Goal: Task Accomplishment & Management: Complete application form

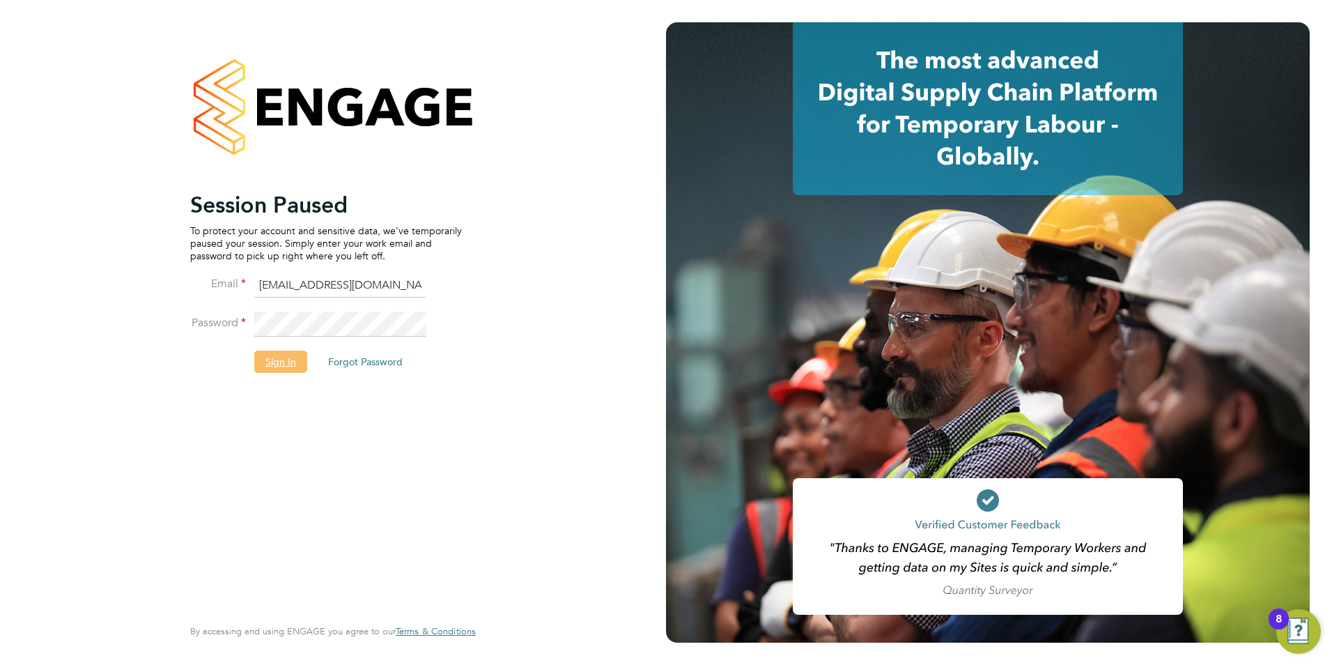
click at [288, 362] on button "Sign In" at bounding box center [280, 361] width 53 height 22
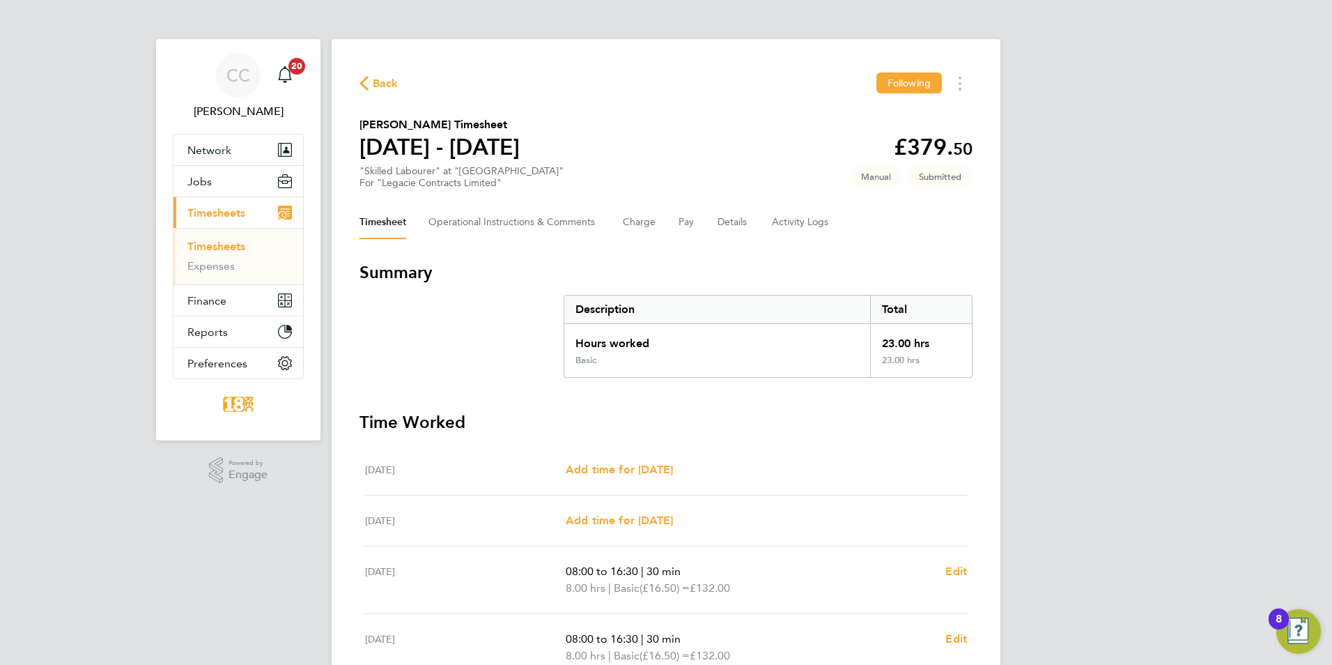
click at [374, 91] on span "Back" at bounding box center [386, 83] width 26 height 17
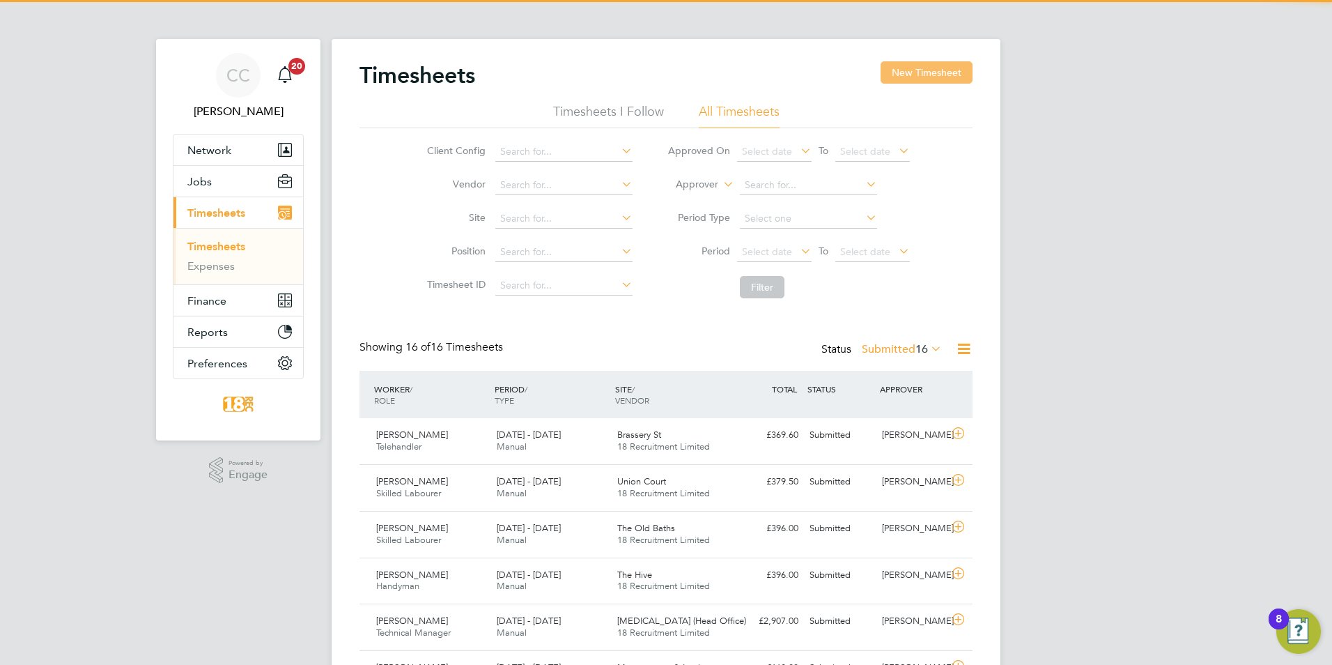
click at [897, 75] on button "New Timesheet" at bounding box center [927, 72] width 92 height 22
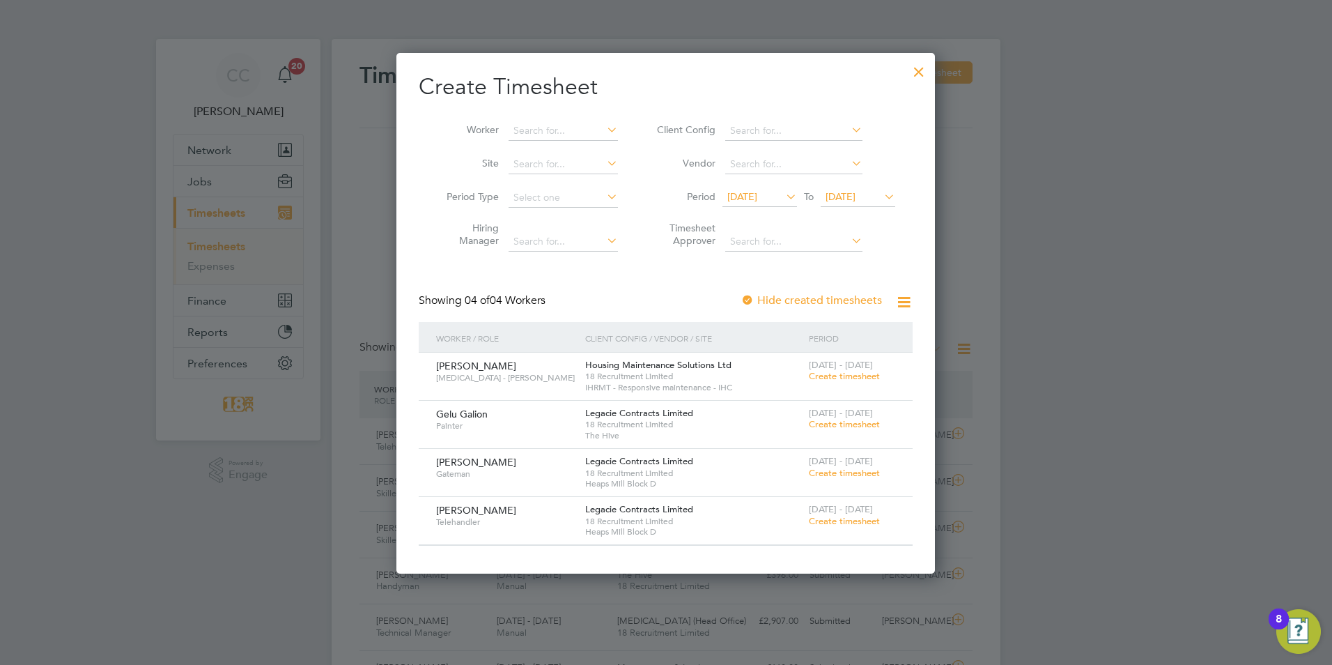
click at [828, 376] on span "Create timesheet" at bounding box center [844, 376] width 71 height 12
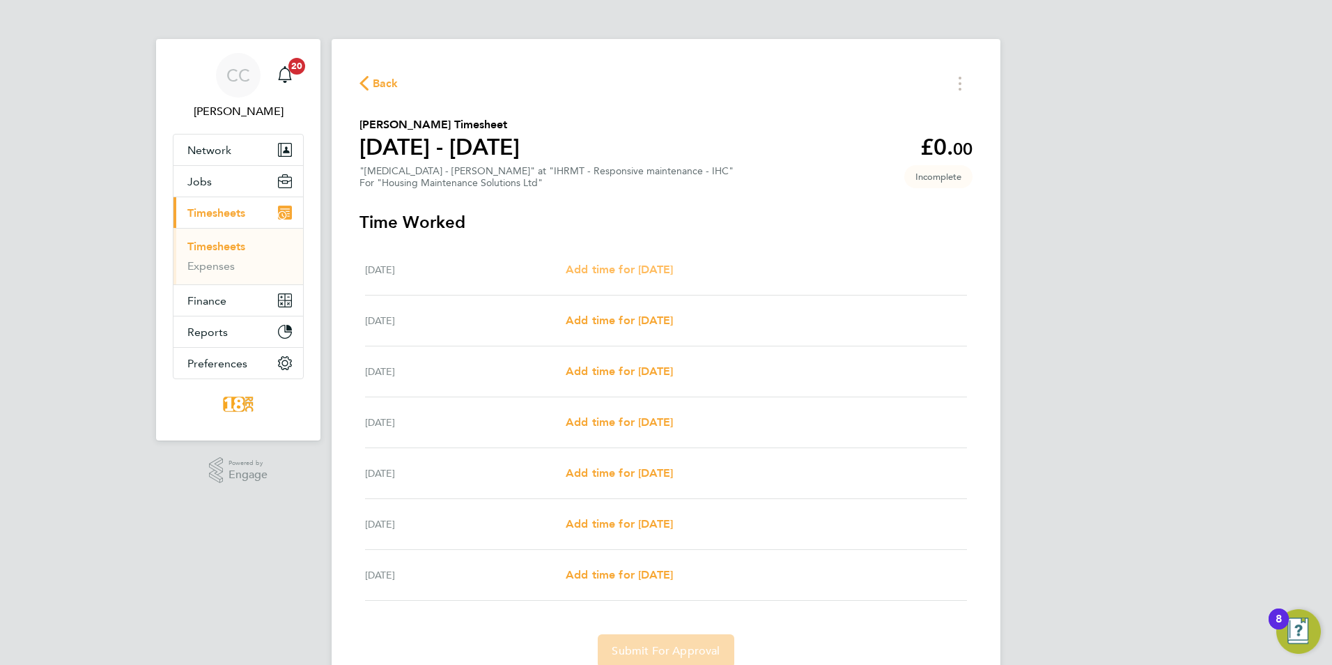
click at [651, 273] on span "Add time for Mon 18 Aug" at bounding box center [619, 269] width 107 height 13
select select "30"
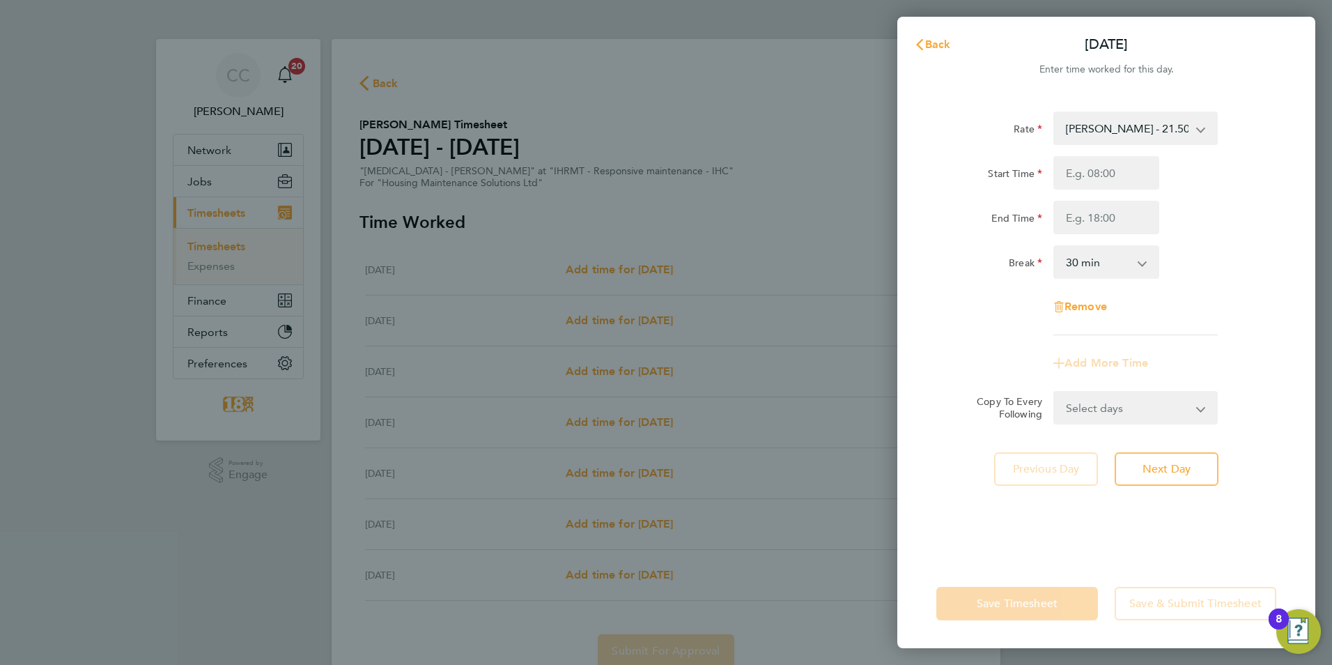
click at [1164, 207] on div at bounding box center [1106, 217] width 117 height 33
click at [1124, 180] on input "Start Time" at bounding box center [1106, 172] width 106 height 33
type input "08:00"
drag, startPoint x: 1129, startPoint y: 211, endPoint x: 1158, endPoint y: 163, distance: 55.9
click at [1129, 211] on input "End Time" at bounding box center [1106, 217] width 106 height 33
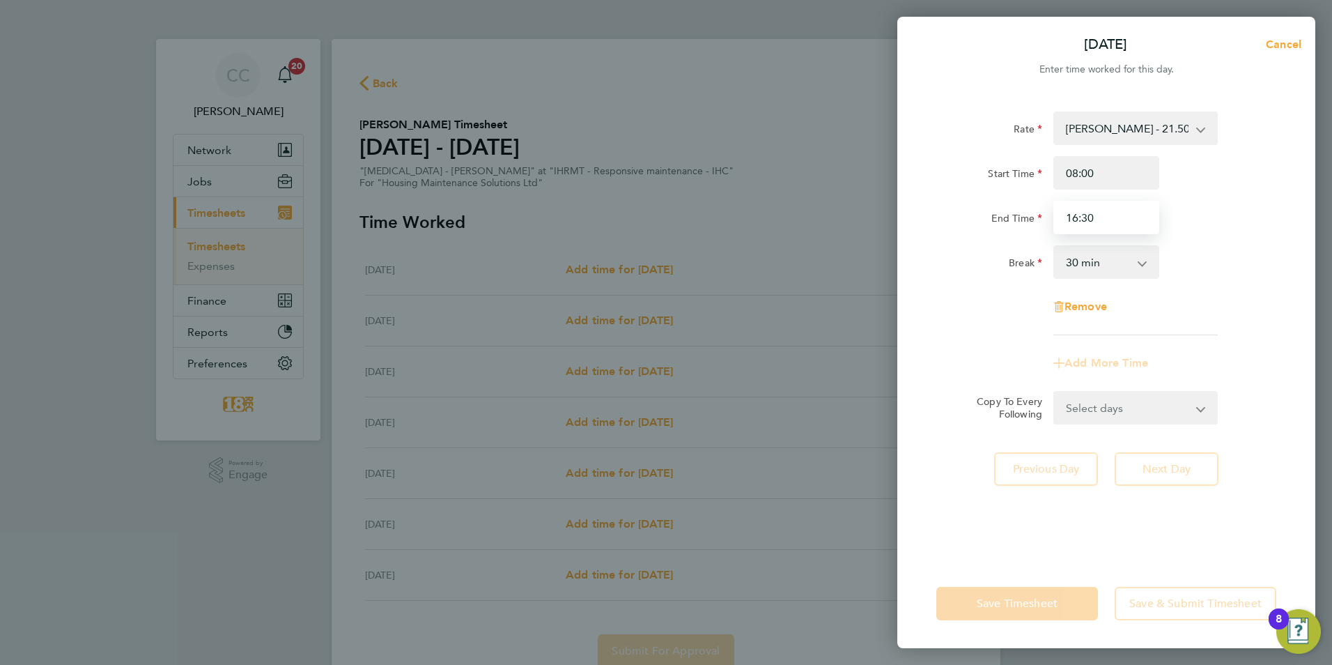
type input "16:30"
click at [1191, 368] on div "Add More Time" at bounding box center [1106, 362] width 351 height 33
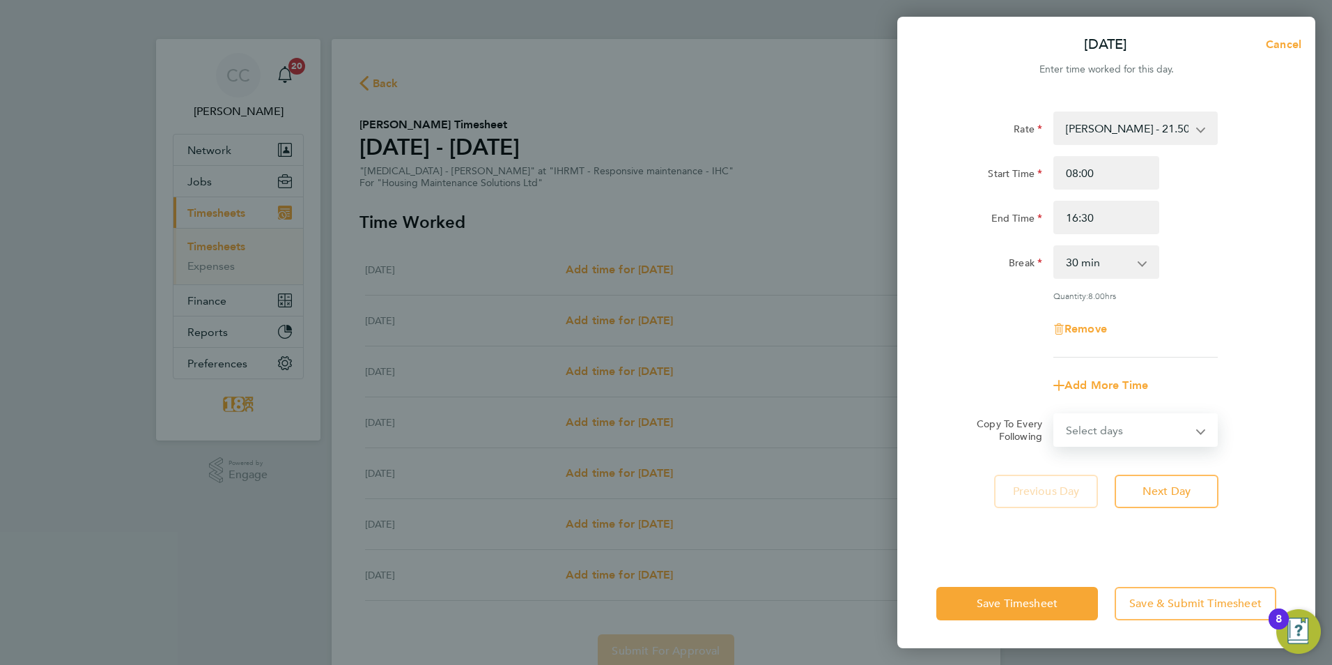
click at [1138, 432] on select "Select days Day Weekday (Mon-Fri) Weekend (Sat-Sun) Tuesday Wednesday Thursday …" at bounding box center [1128, 429] width 146 height 31
select select "WEEKDAY"
click at [1055, 414] on select "Select days Day Weekday (Mon-Fri) Weekend (Sat-Sun) Tuesday Wednesday Thursday …" at bounding box center [1128, 429] width 146 height 31
select select "2025-08-24"
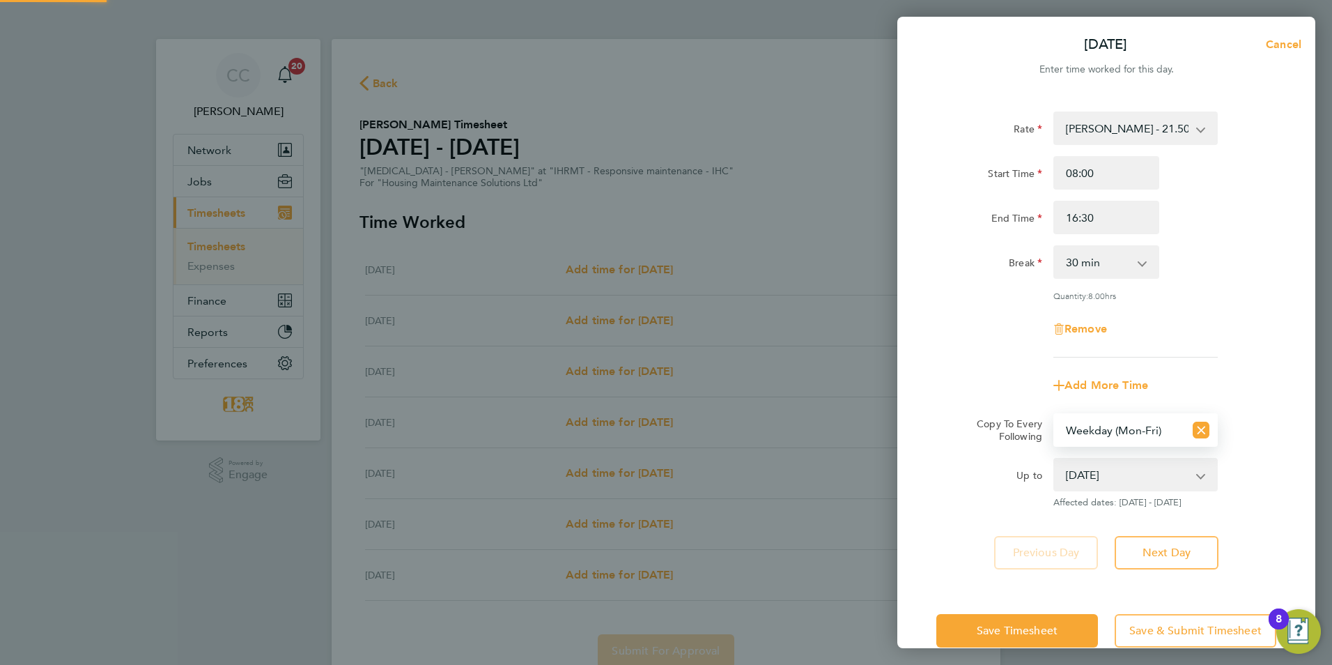
click at [1014, 646] on div "Save Timesheet Save & Submit Timesheet" at bounding box center [1106, 630] width 418 height 89
click at [1019, 632] on span "Save Timesheet" at bounding box center [1017, 630] width 81 height 14
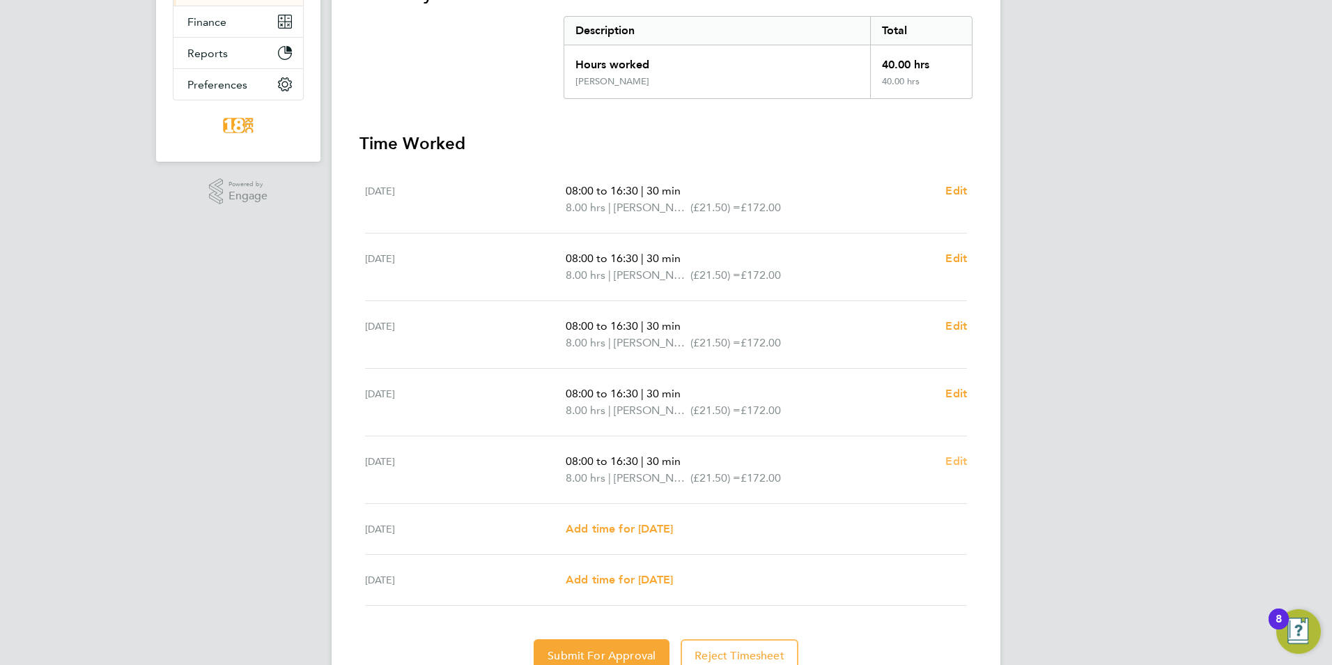
click at [954, 460] on span "Edit" at bounding box center [956, 460] width 22 height 13
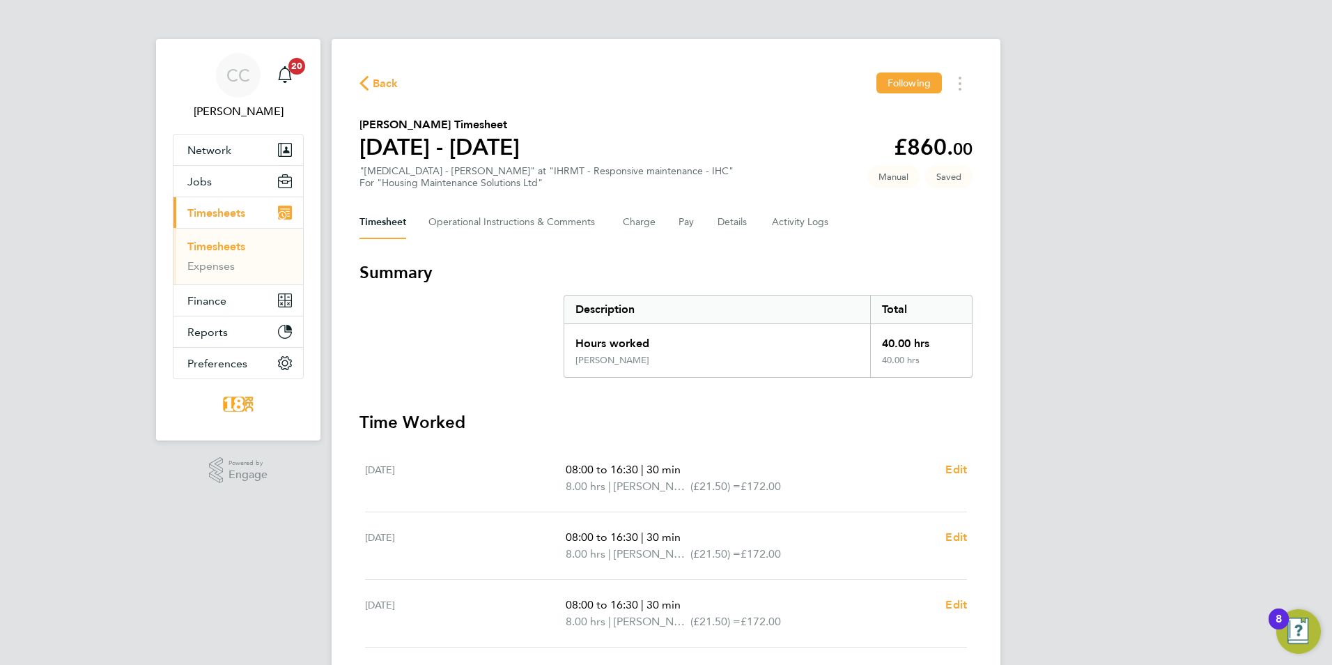
select select "30"
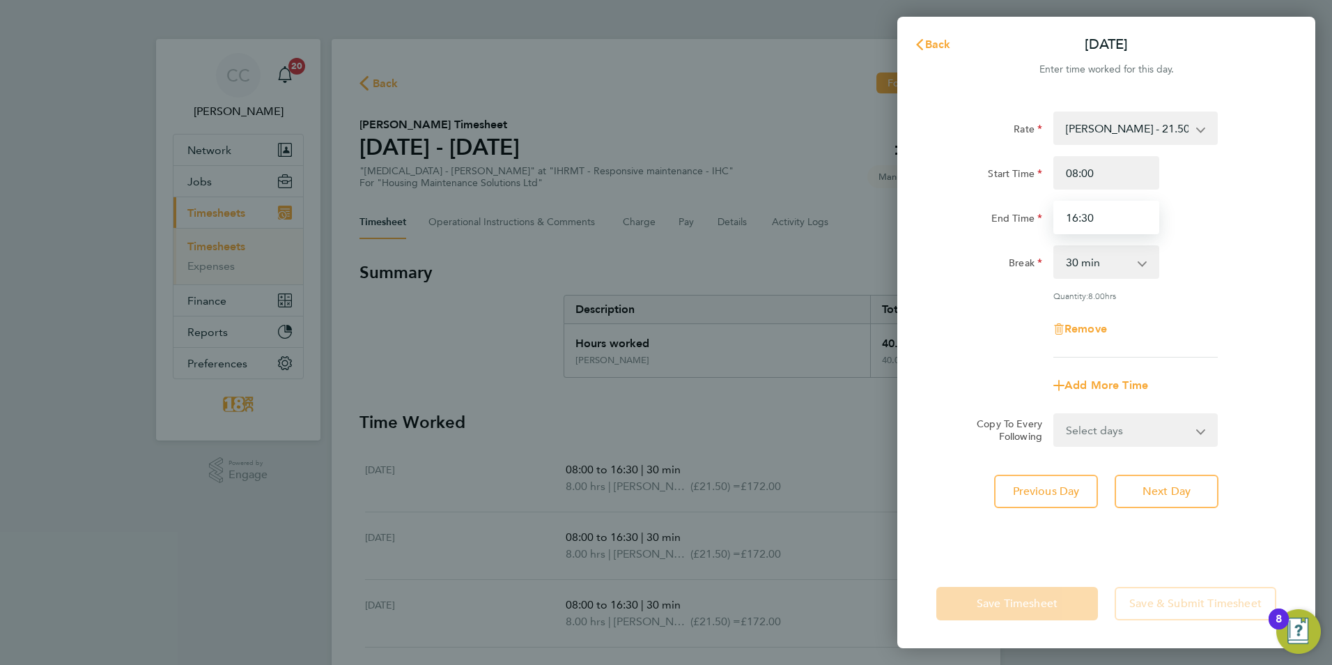
drag, startPoint x: 1100, startPoint y: 217, endPoint x: 902, endPoint y: 203, distance: 198.3
click at [1005, 226] on div "End Time 16:30" at bounding box center [1106, 217] width 351 height 33
type input "15:30"
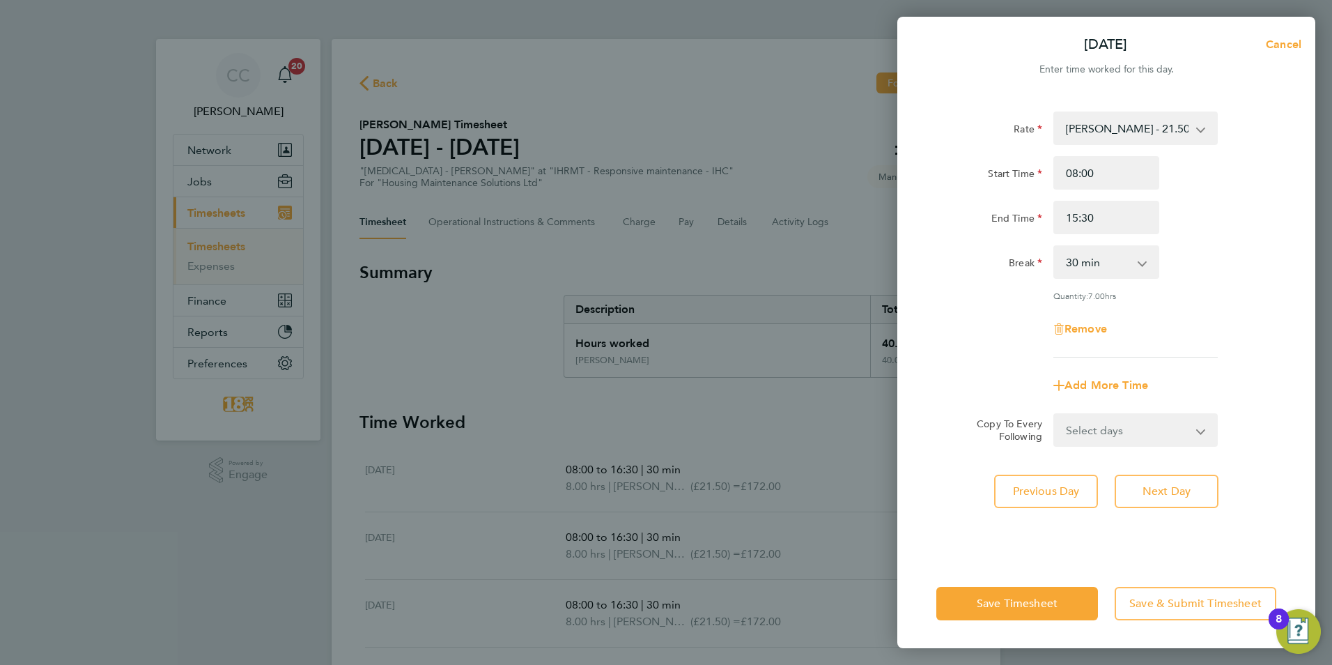
click at [938, 387] on div "Add More Time" at bounding box center [1106, 385] width 351 height 33
click at [998, 603] on span "Save Timesheet" at bounding box center [1017, 603] width 81 height 14
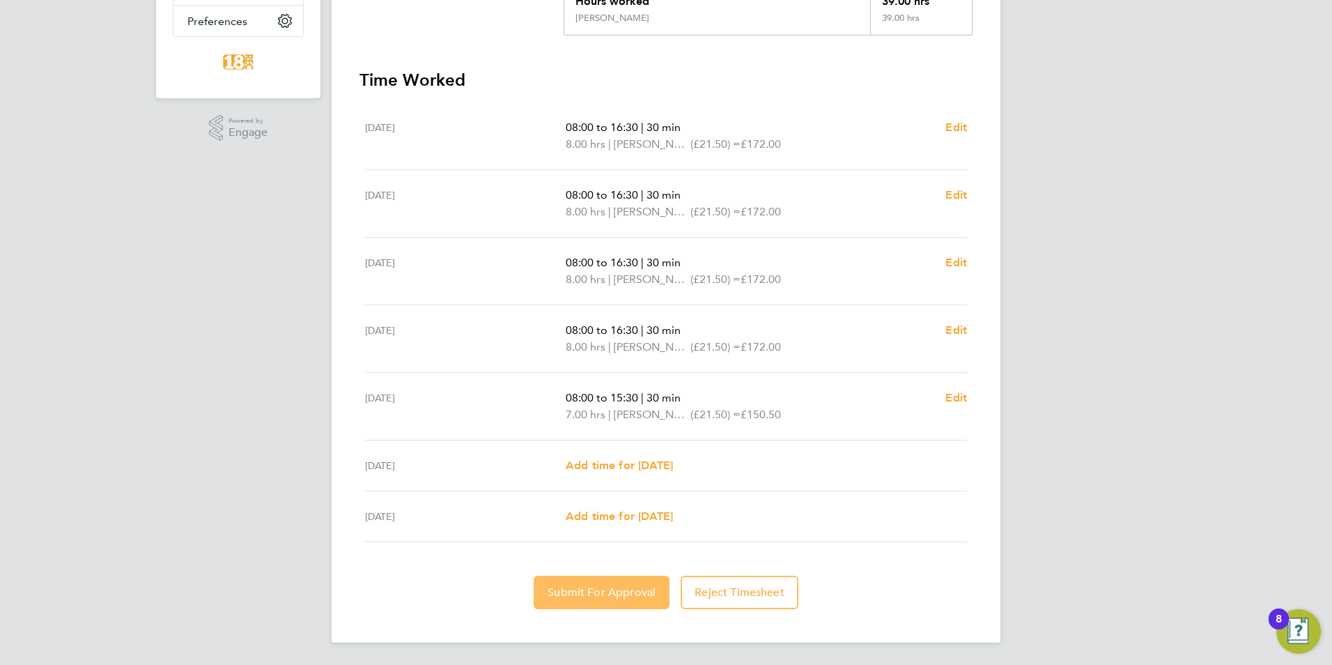
click at [587, 595] on span "Submit For Approval" at bounding box center [602, 592] width 108 height 14
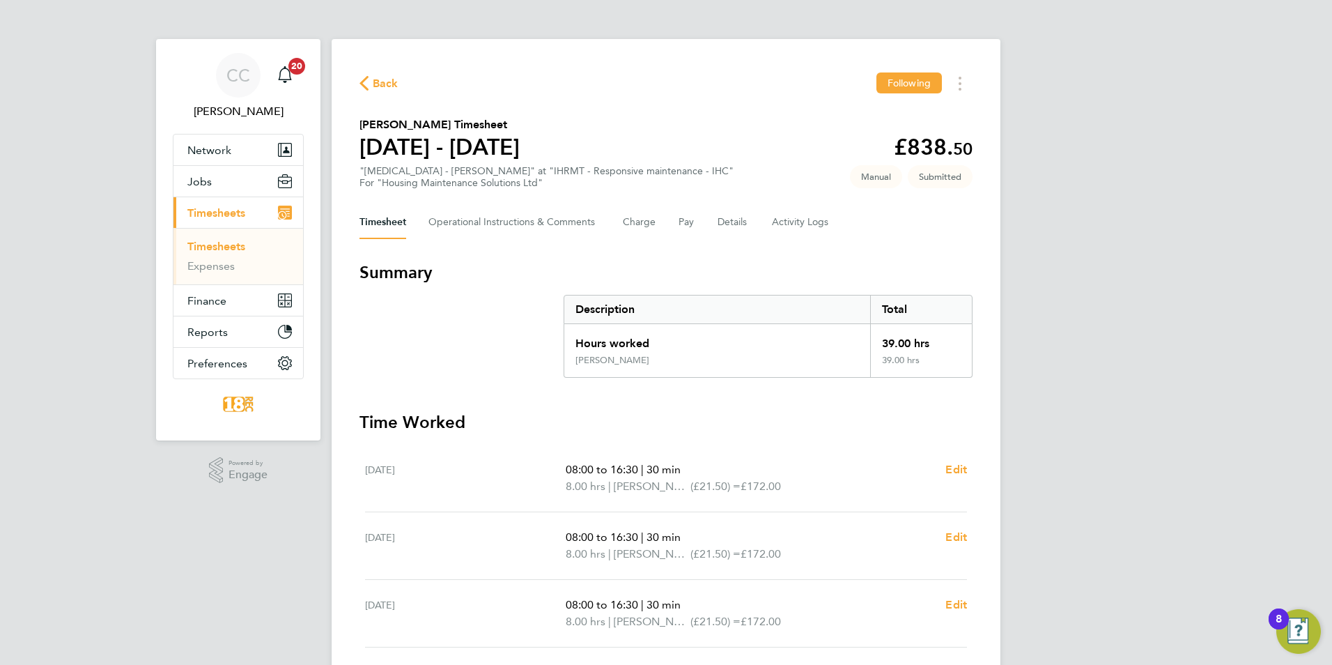
click at [382, 82] on span "Back" at bounding box center [386, 83] width 26 height 17
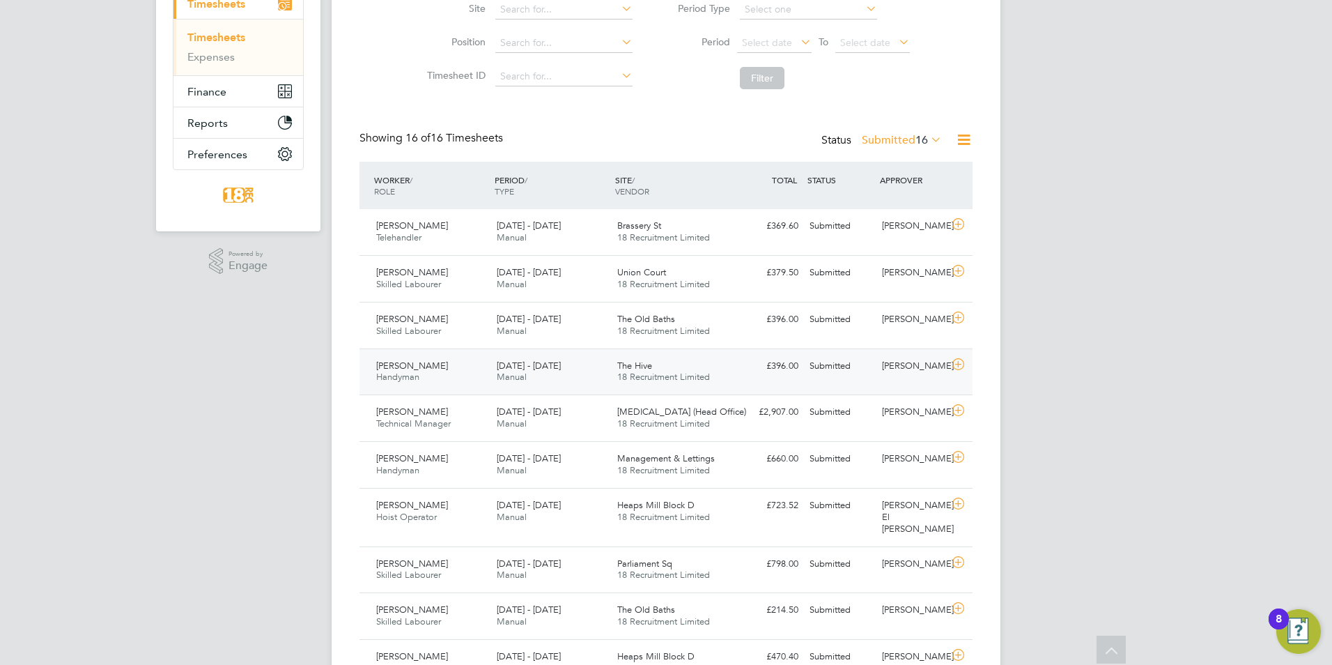
click at [800, 371] on div "£396.00 Submitted" at bounding box center [767, 366] width 72 height 23
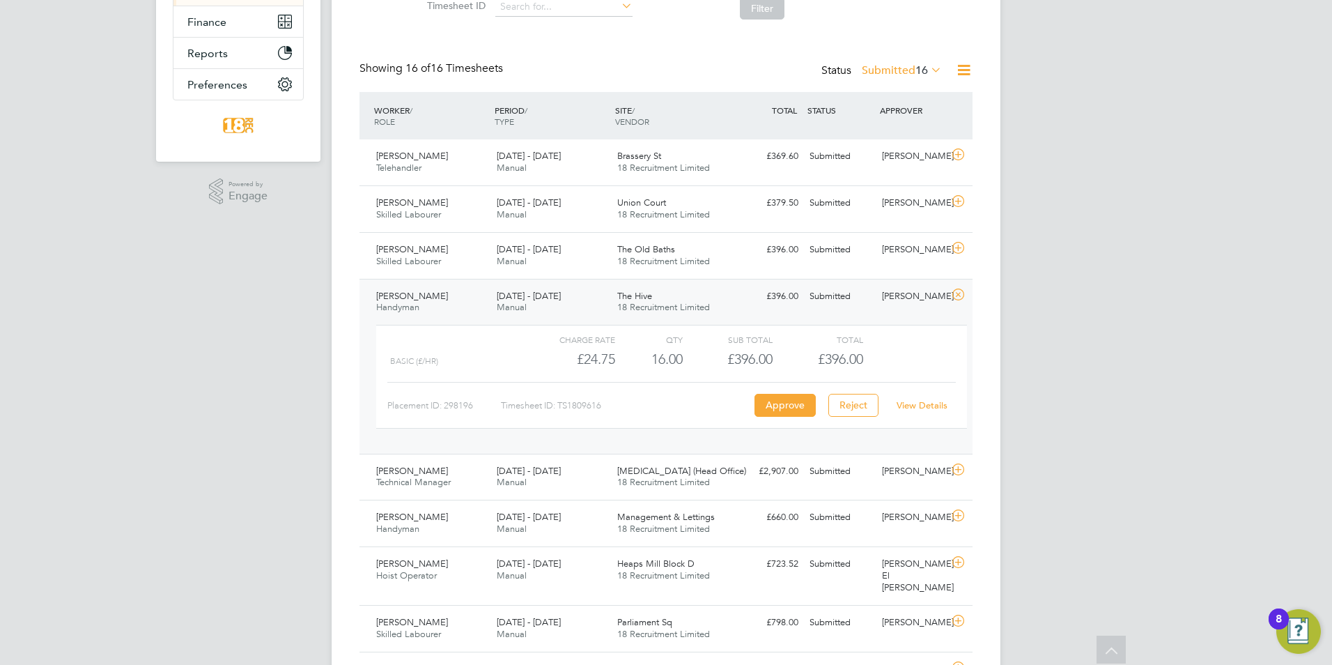
click at [549, 308] on div "18 - 24 Aug 2025 Manual" at bounding box center [551, 302] width 121 height 35
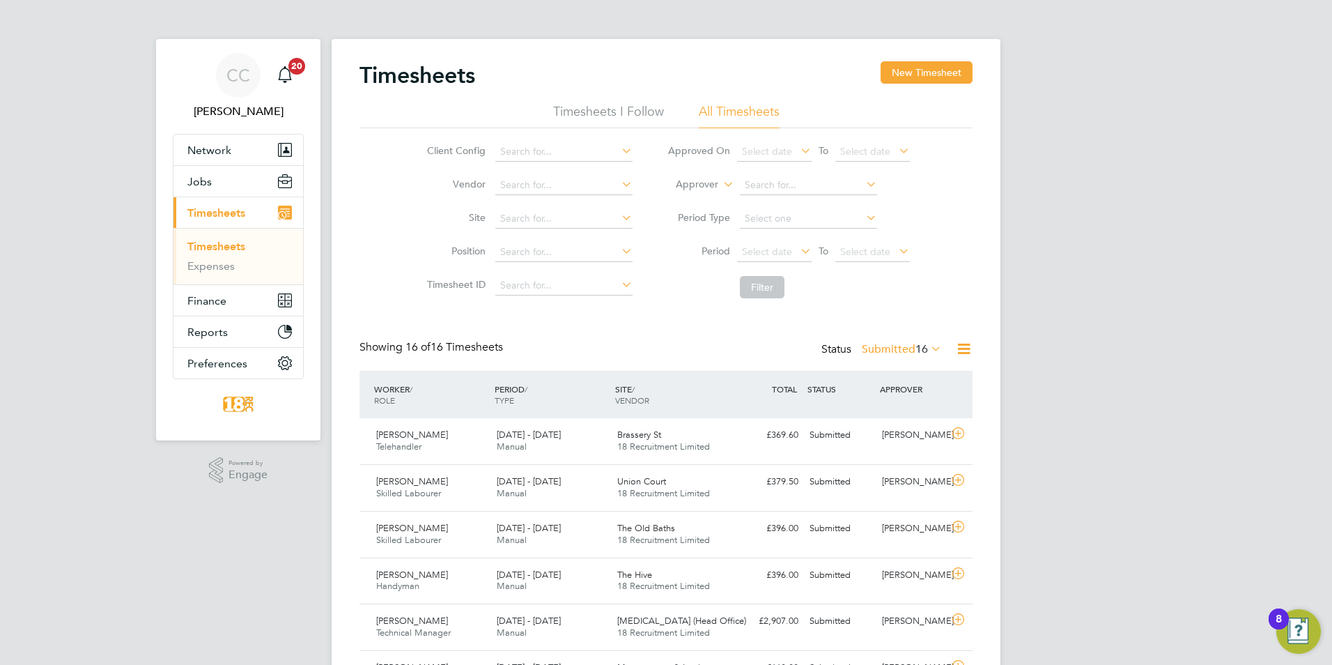
click at [894, 350] on label "Submitted 16" at bounding box center [902, 349] width 80 height 14
click at [1051, 382] on div "CC Chloe Crayden Notifications 20 Applications: Network Team Members Businesses…" at bounding box center [666, 624] width 1332 height 1248
click at [891, 341] on div "Status Submitted 16" at bounding box center [882, 350] width 123 height 20
click at [890, 362] on div "Showing 16 of 16 Timesheets Status Submitted 16" at bounding box center [665, 355] width 613 height 31
click at [891, 351] on label "Submitted 16" at bounding box center [902, 349] width 80 height 14
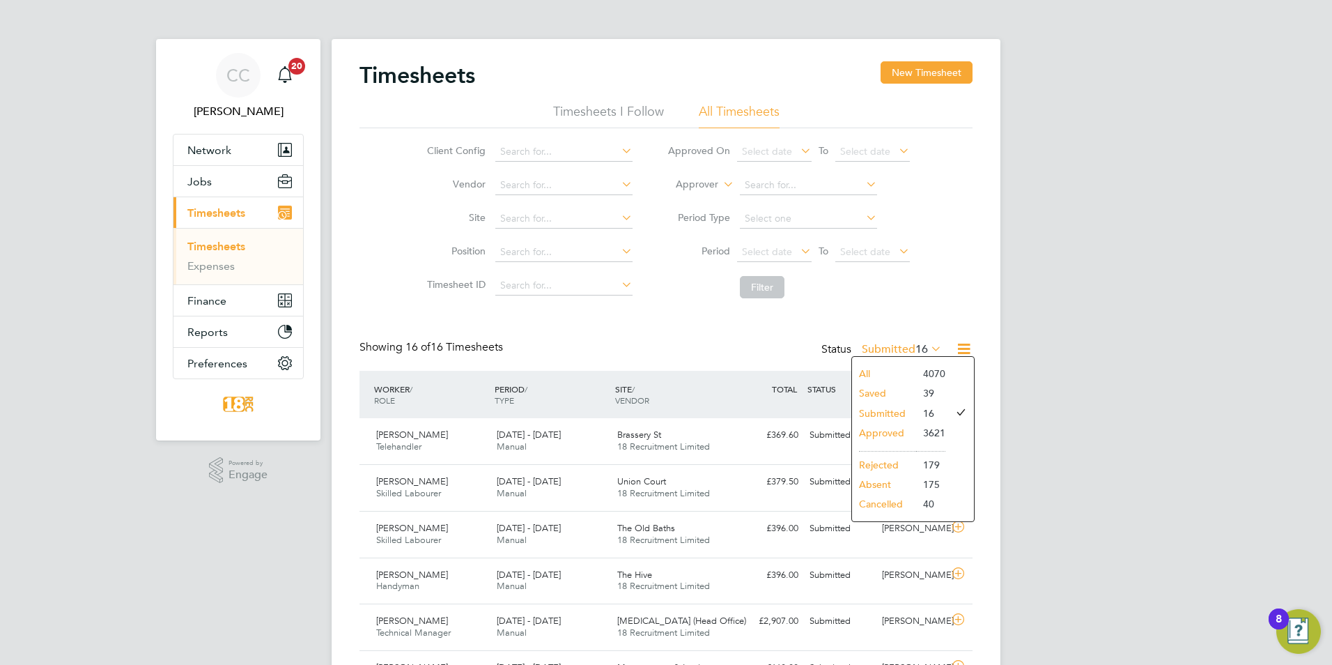
click at [890, 424] on li "Approved" at bounding box center [884, 433] width 64 height 20
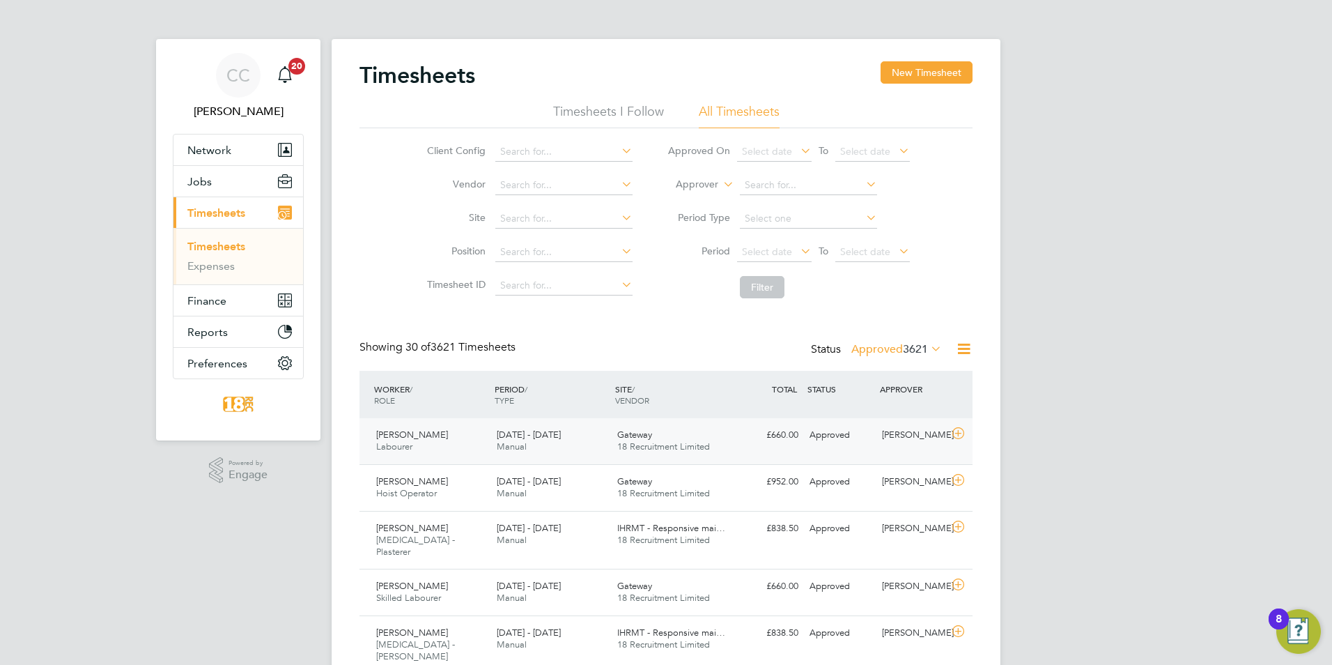
click at [392, 458] on div "Josh Caine Labourer 18 - 24 Aug 2025 18 - 24 Aug 2025 Manual Gateway 18 Recruit…" at bounding box center [665, 441] width 613 height 46
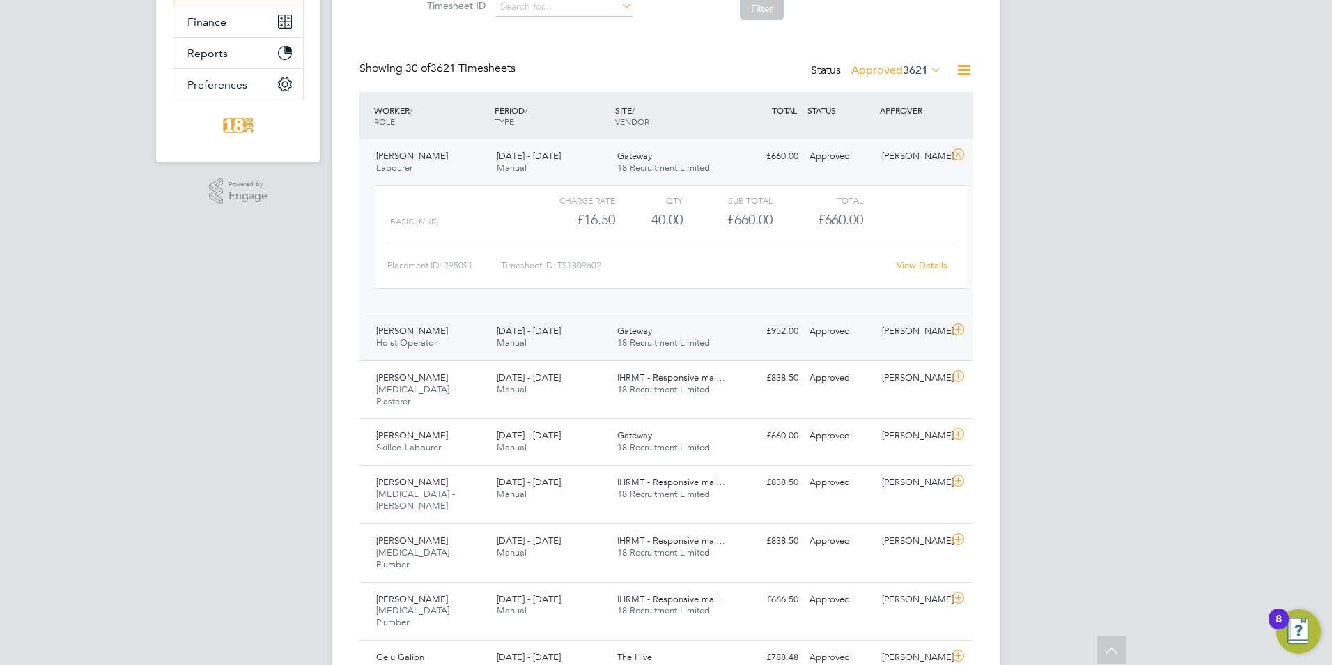
click at [471, 354] on div "Kevin Riley Hoist Operator 18 - 24 Aug 2025" at bounding box center [431, 337] width 121 height 35
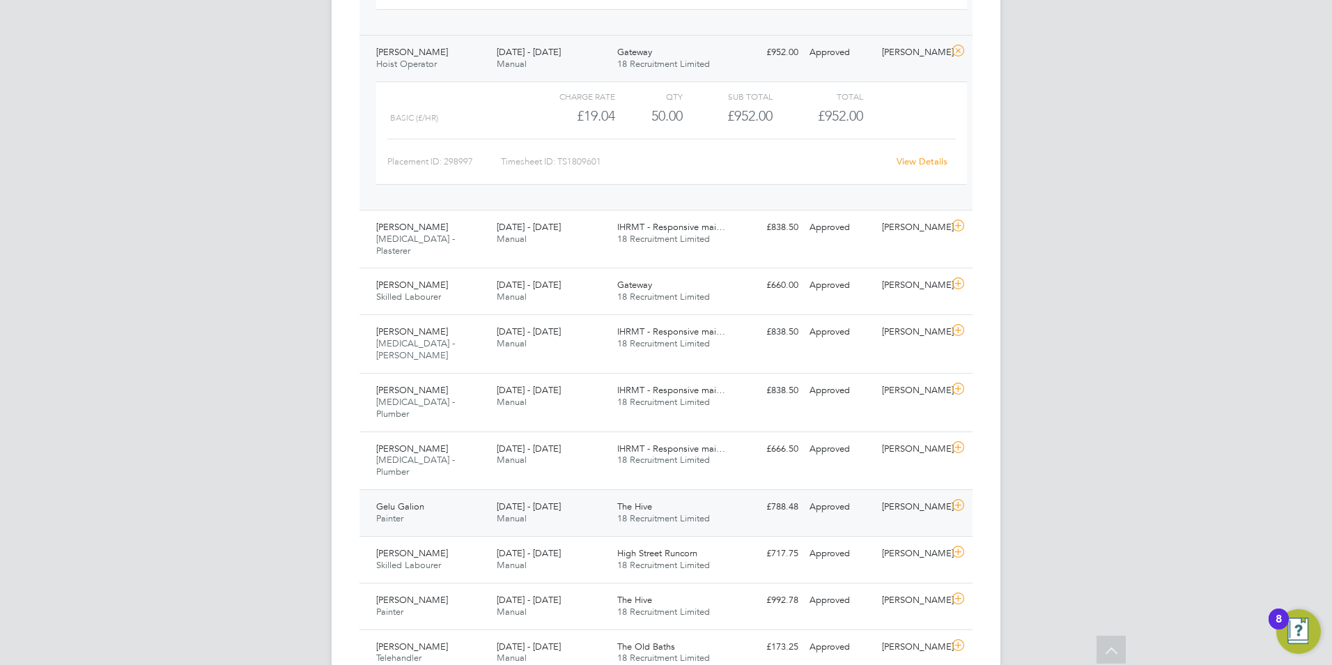
click at [561, 495] on div "11 - 17 Aug 2025 Manual" at bounding box center [551, 512] width 121 height 35
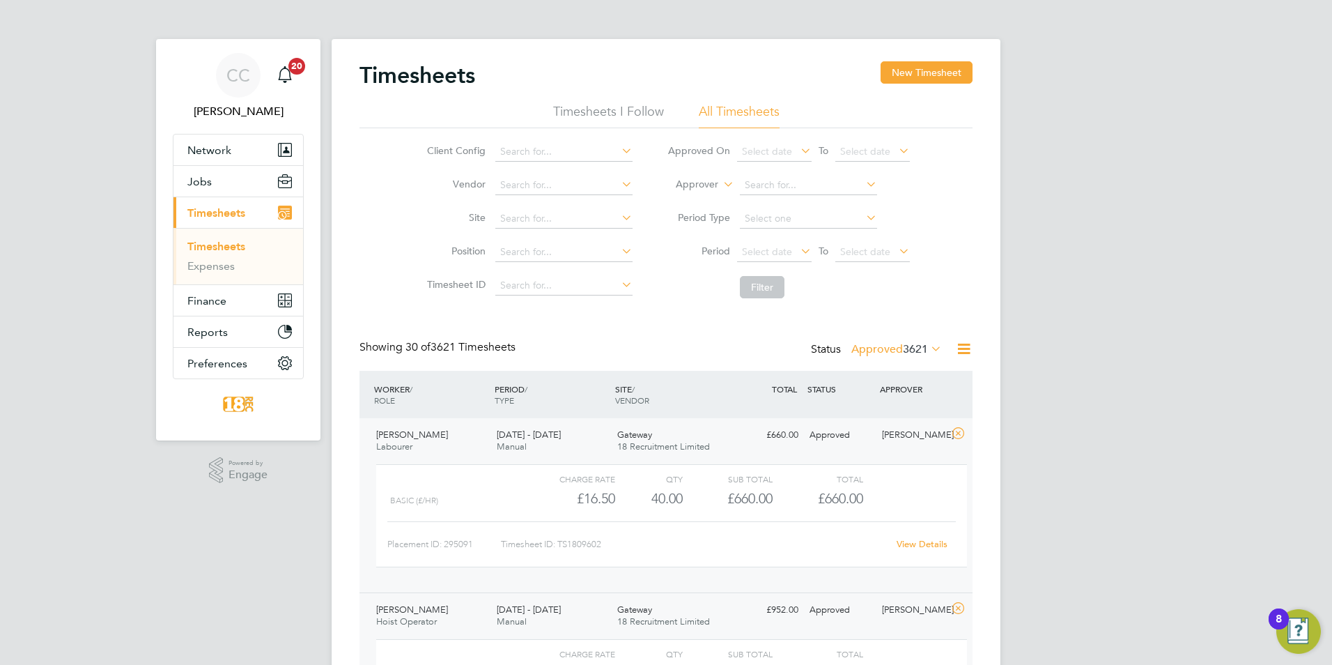
click at [798, 256] on icon at bounding box center [798, 251] width 0 height 20
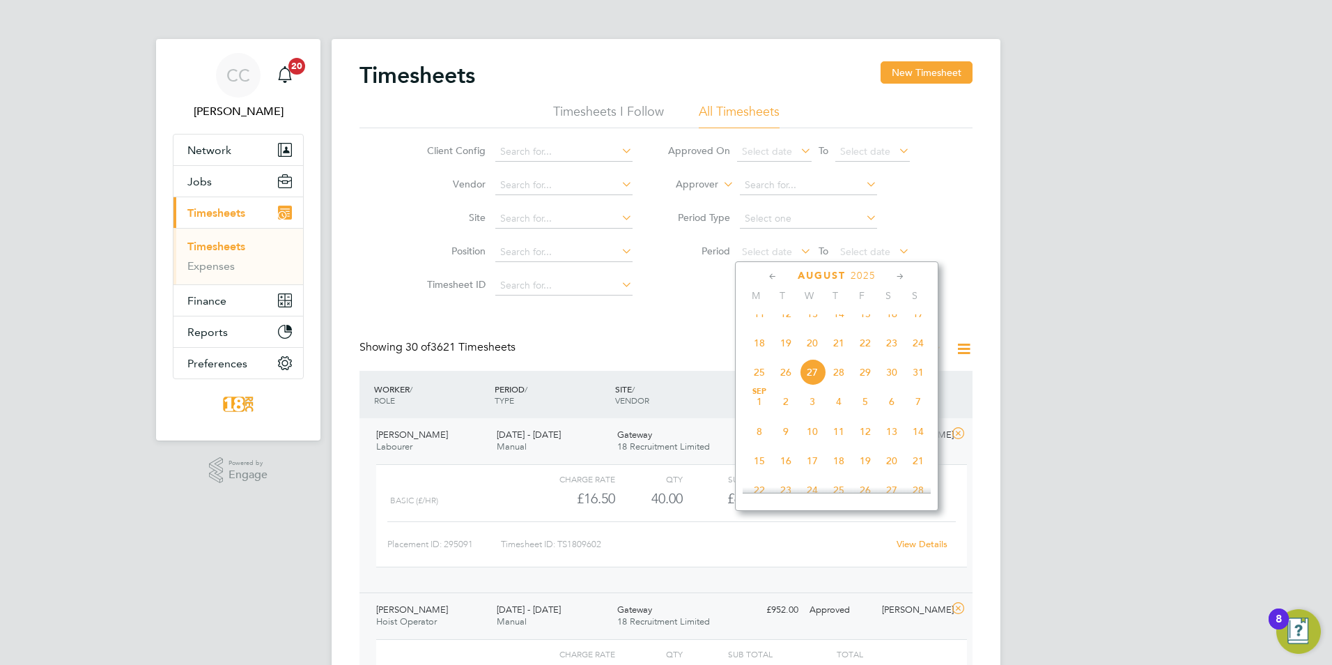
click at [761, 352] on span "18" at bounding box center [759, 343] width 26 height 26
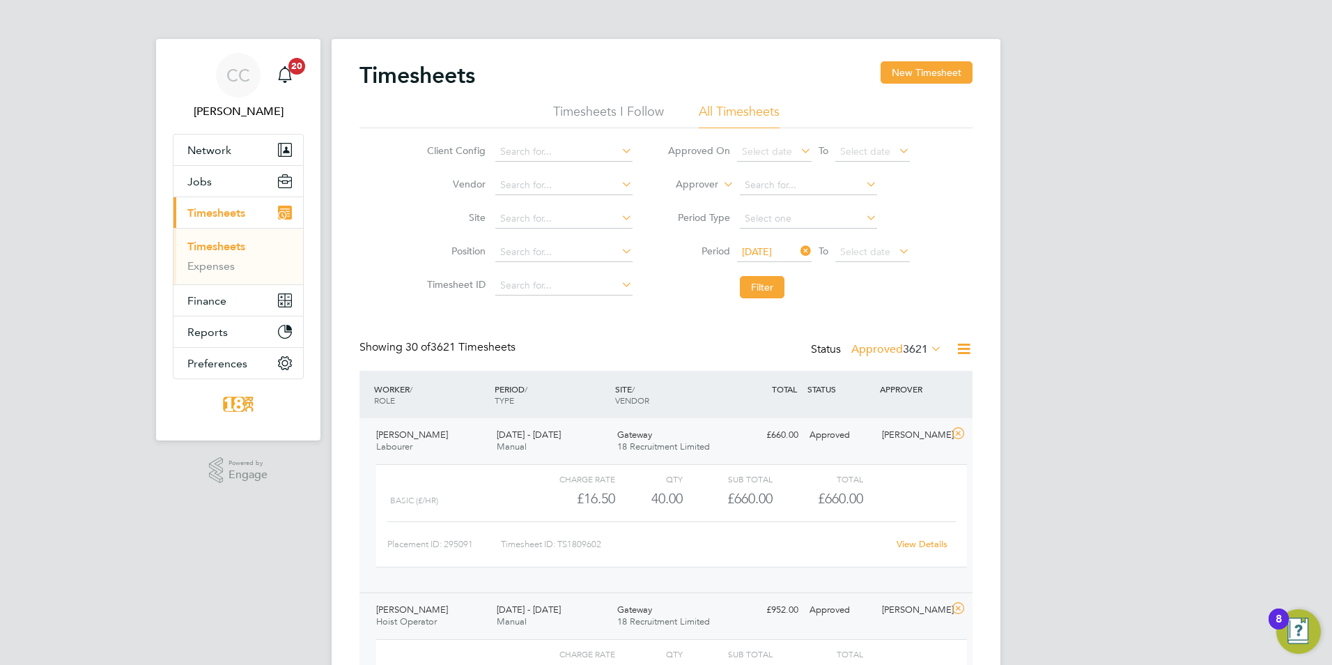
click at [878, 232] on li "Period Type" at bounding box center [788, 218] width 277 height 33
click at [897, 260] on span "Select date" at bounding box center [872, 252] width 75 height 19
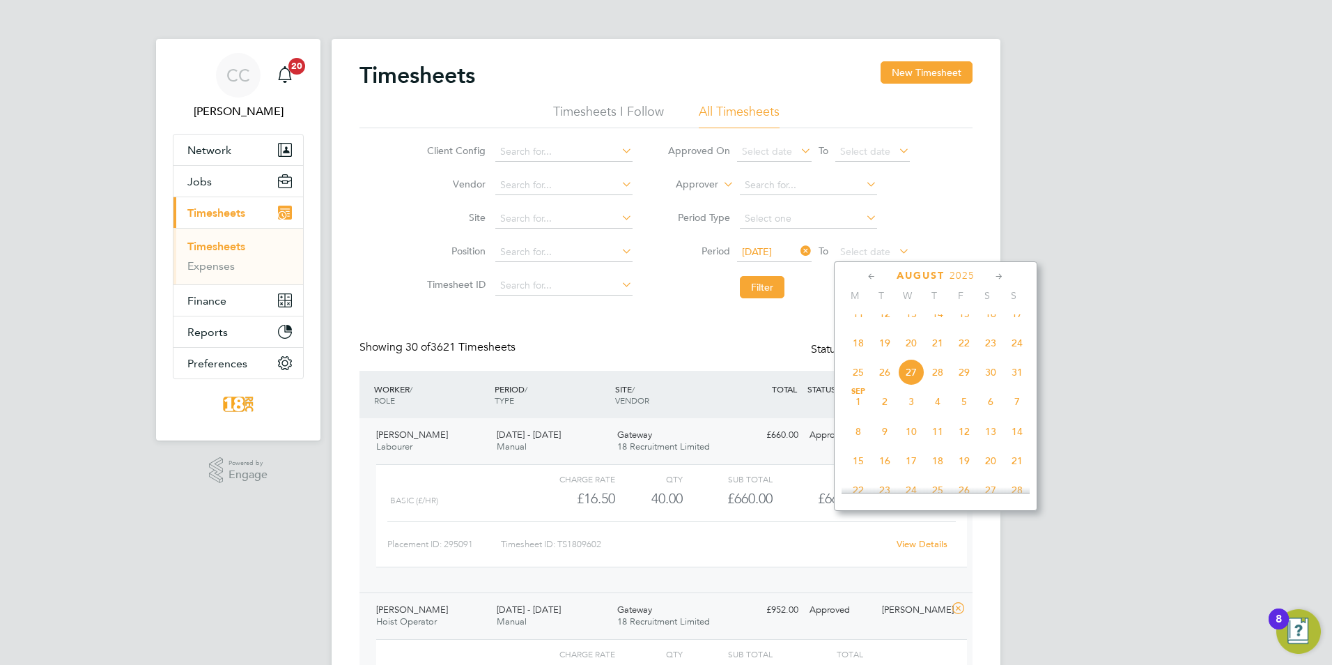
click at [1012, 356] on span "24" at bounding box center [1017, 343] width 26 height 26
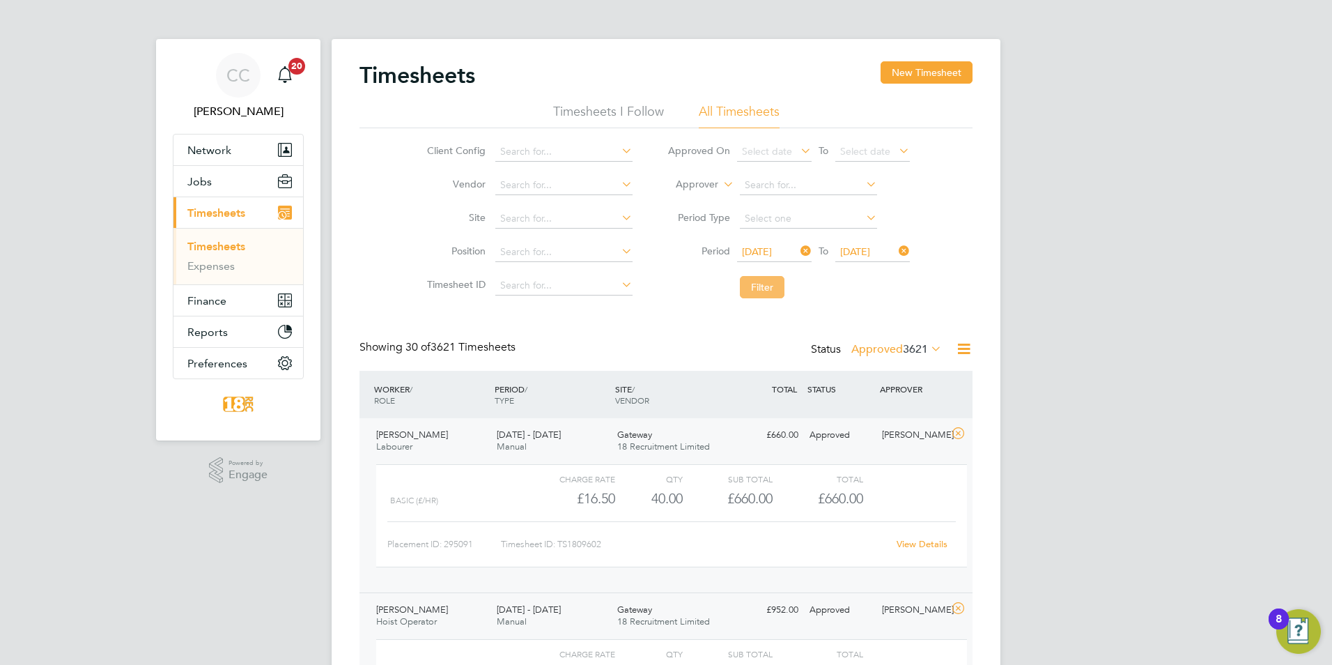
click at [768, 286] on button "Filter" at bounding box center [762, 287] width 45 height 22
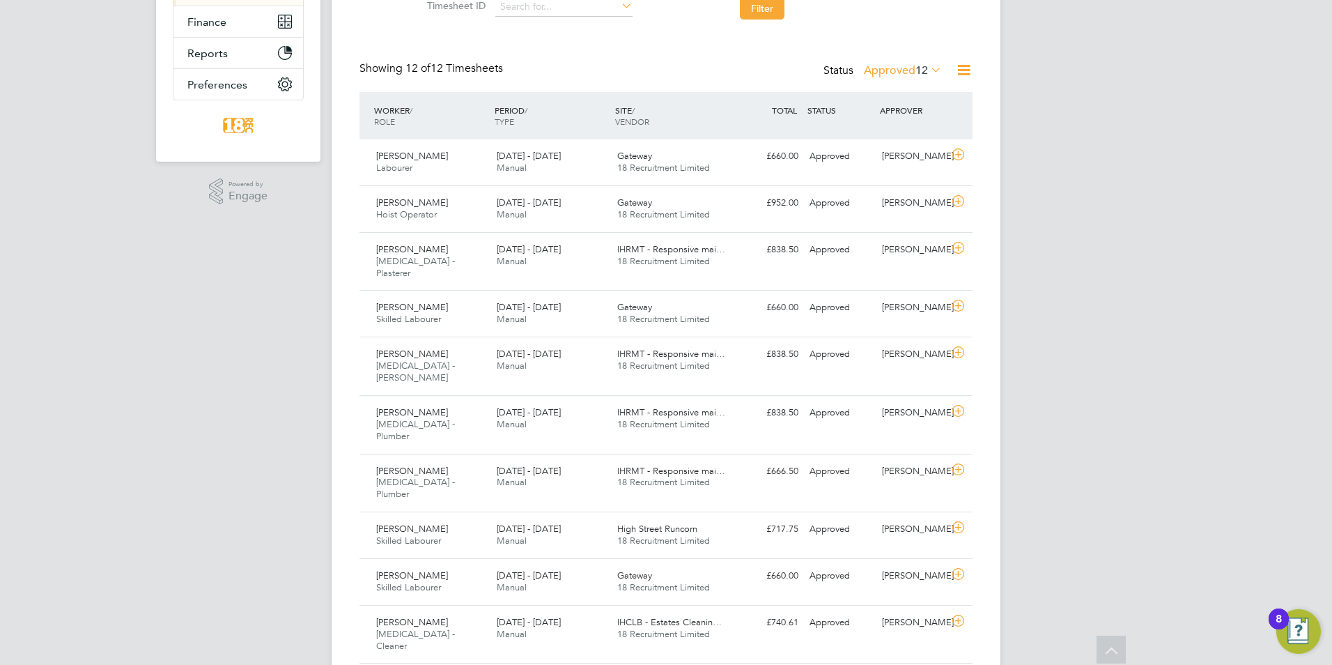
click at [290, 302] on div "CC Chloe Crayden Notifications 20 Applications: Network Team Members Businesses…" at bounding box center [666, 263] width 1332 height 1085
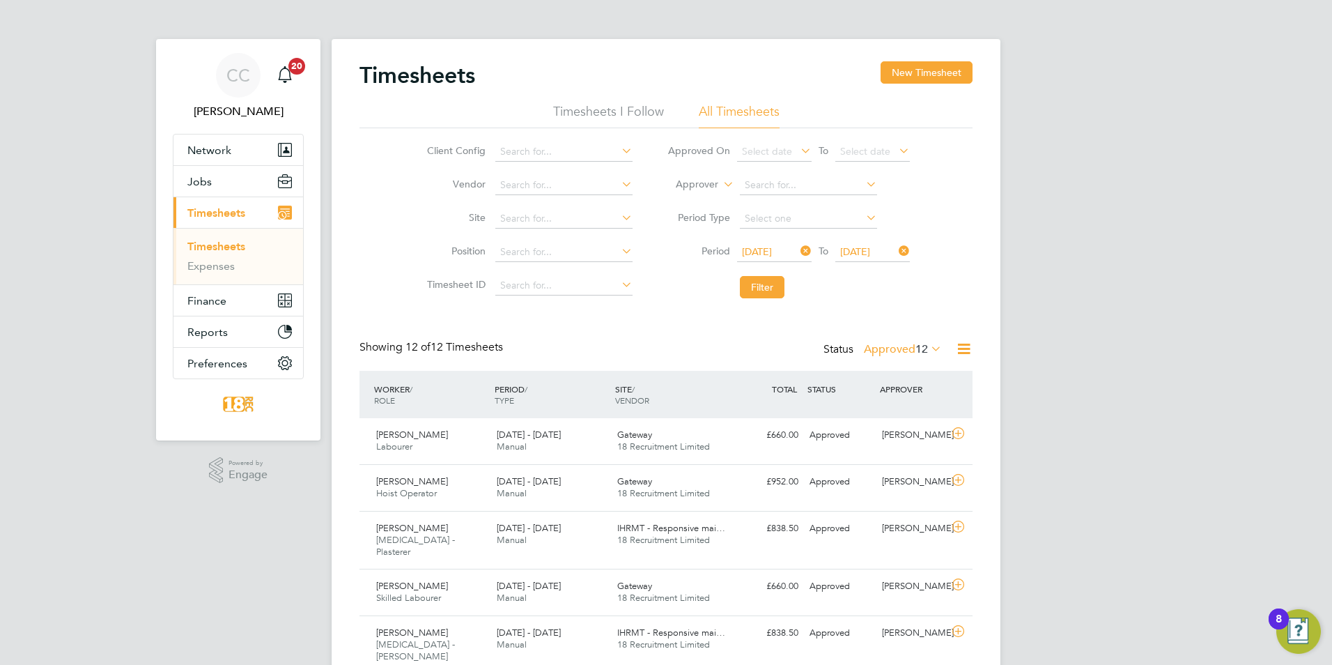
click at [923, 351] on span "12" at bounding box center [921, 349] width 13 height 14
click at [906, 414] on li "Submitted" at bounding box center [895, 413] width 64 height 20
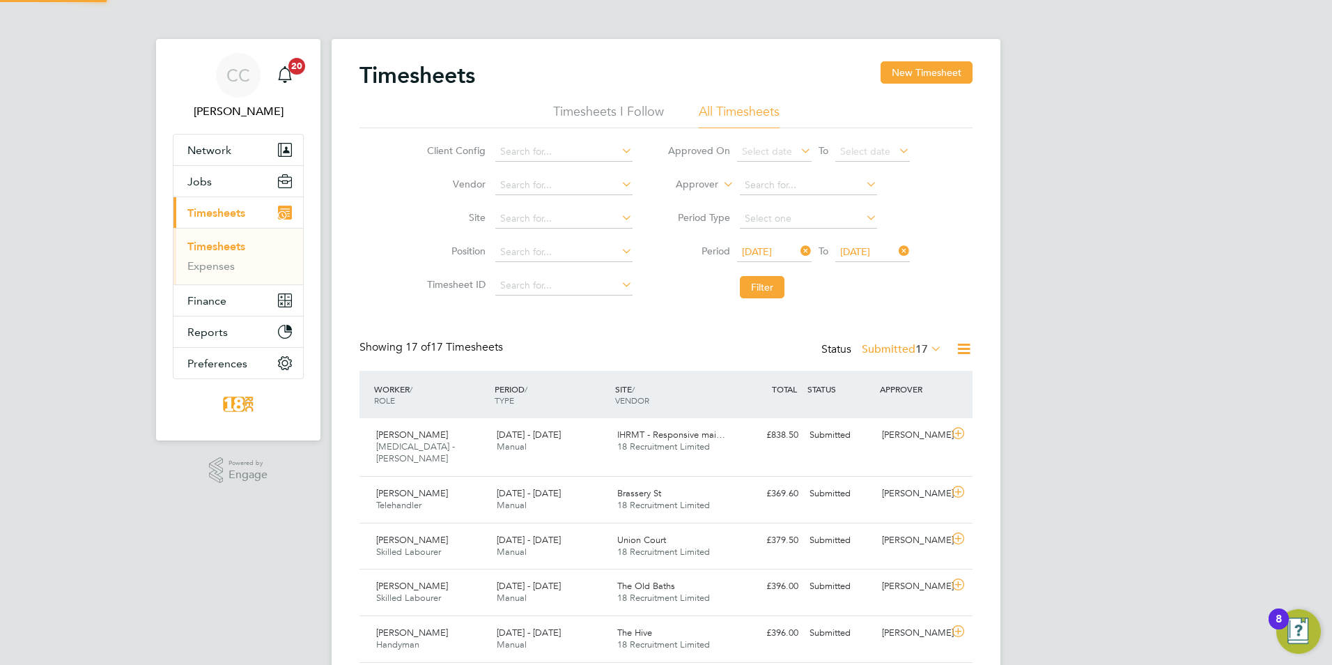
click at [893, 355] on label "Submitted 17" at bounding box center [902, 349] width 80 height 14
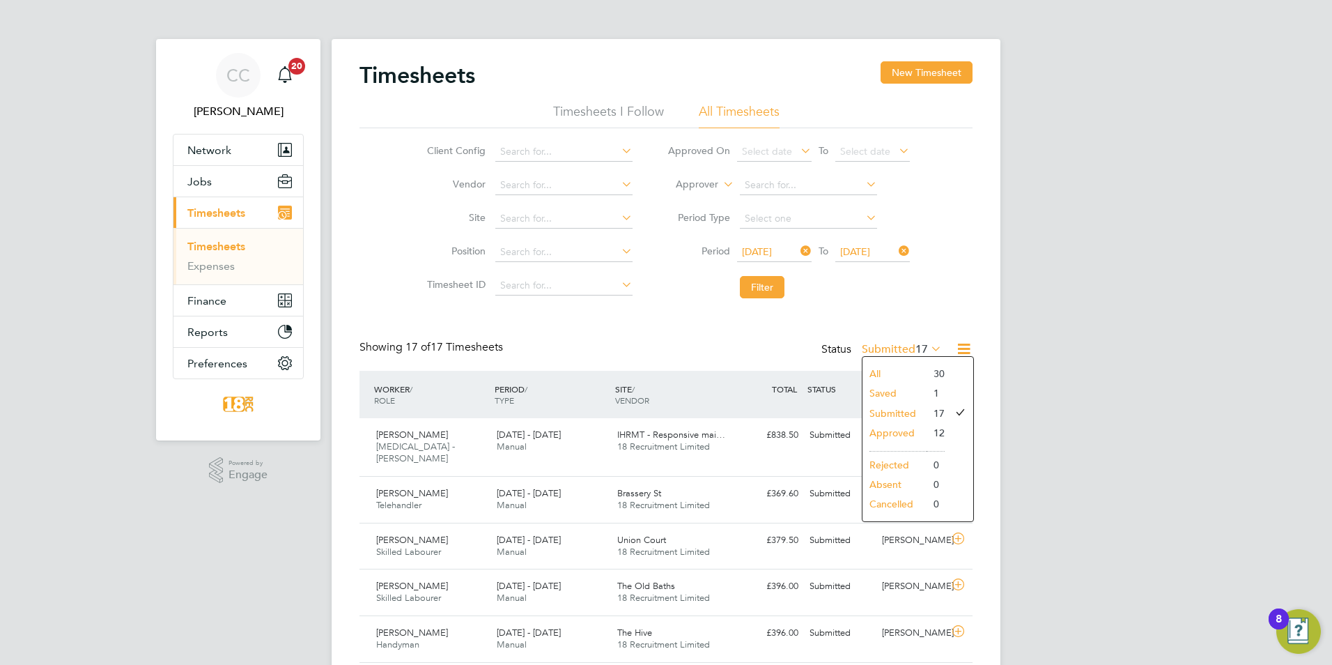
click at [899, 392] on li "Saved" at bounding box center [894, 393] width 64 height 20
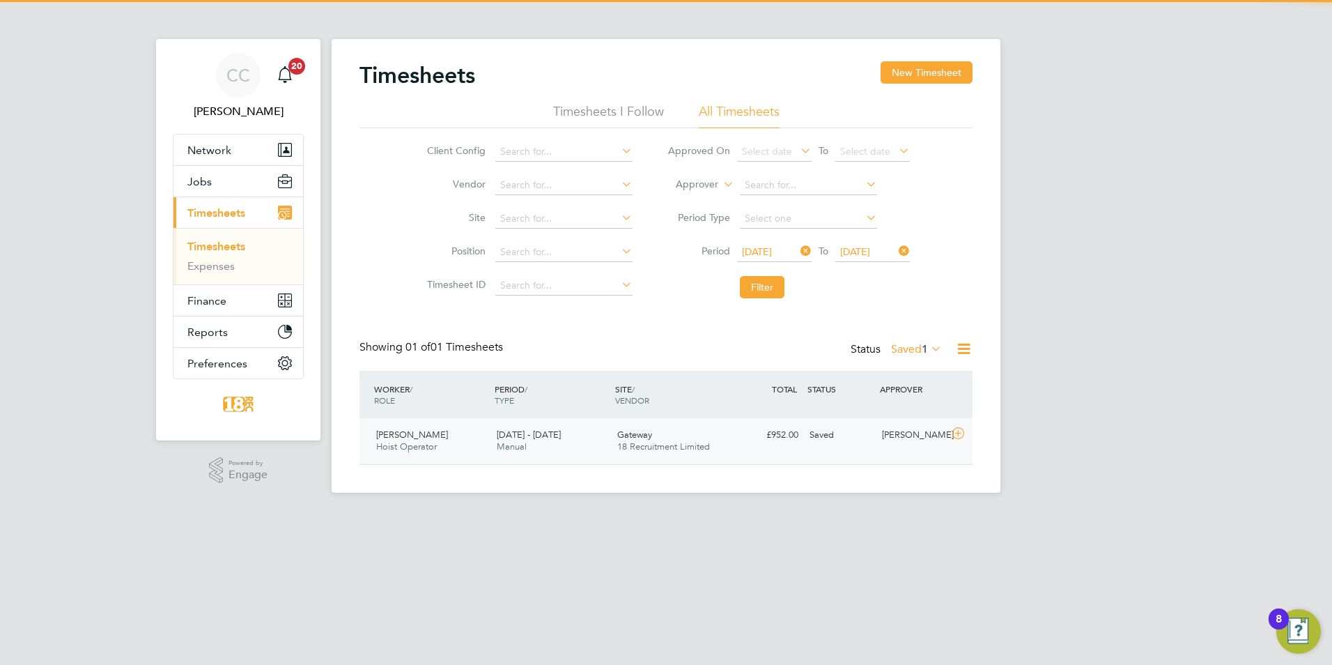
click at [786, 447] on div "£952.00 Saved" at bounding box center [767, 435] width 72 height 23
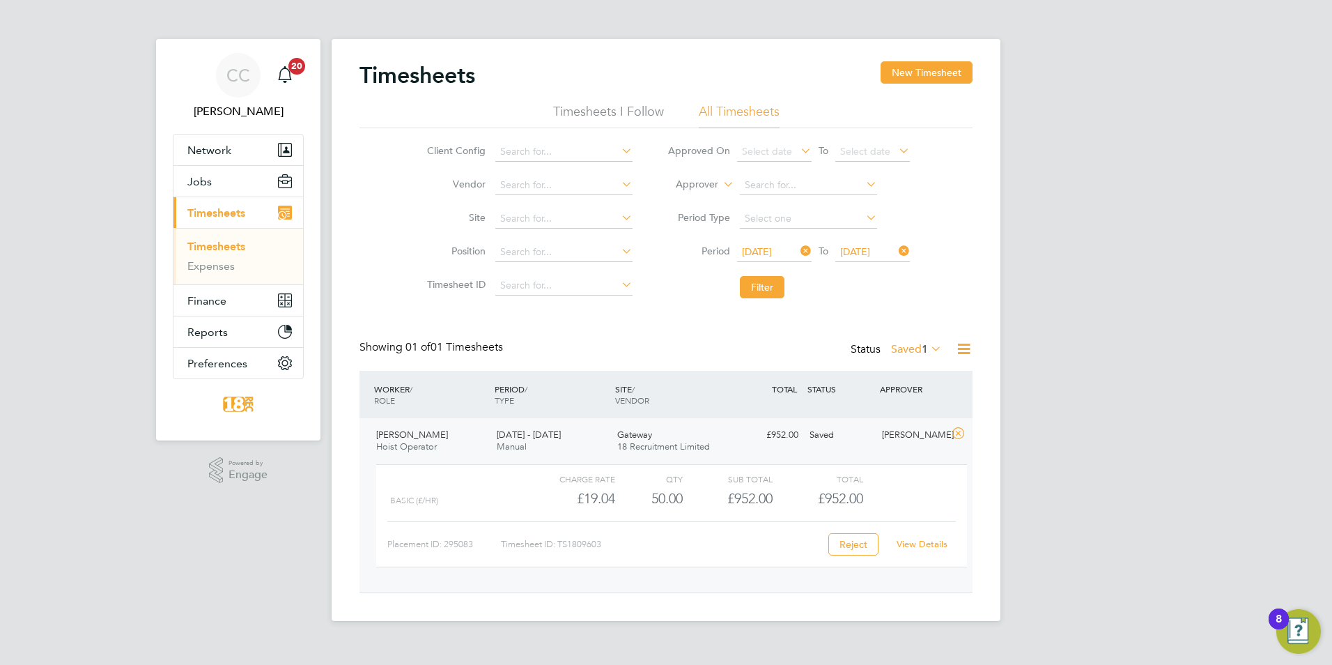
click at [819, 497] on span "£952.00" at bounding box center [840, 498] width 45 height 17
click at [937, 548] on link "View Details" at bounding box center [922, 544] width 51 height 12
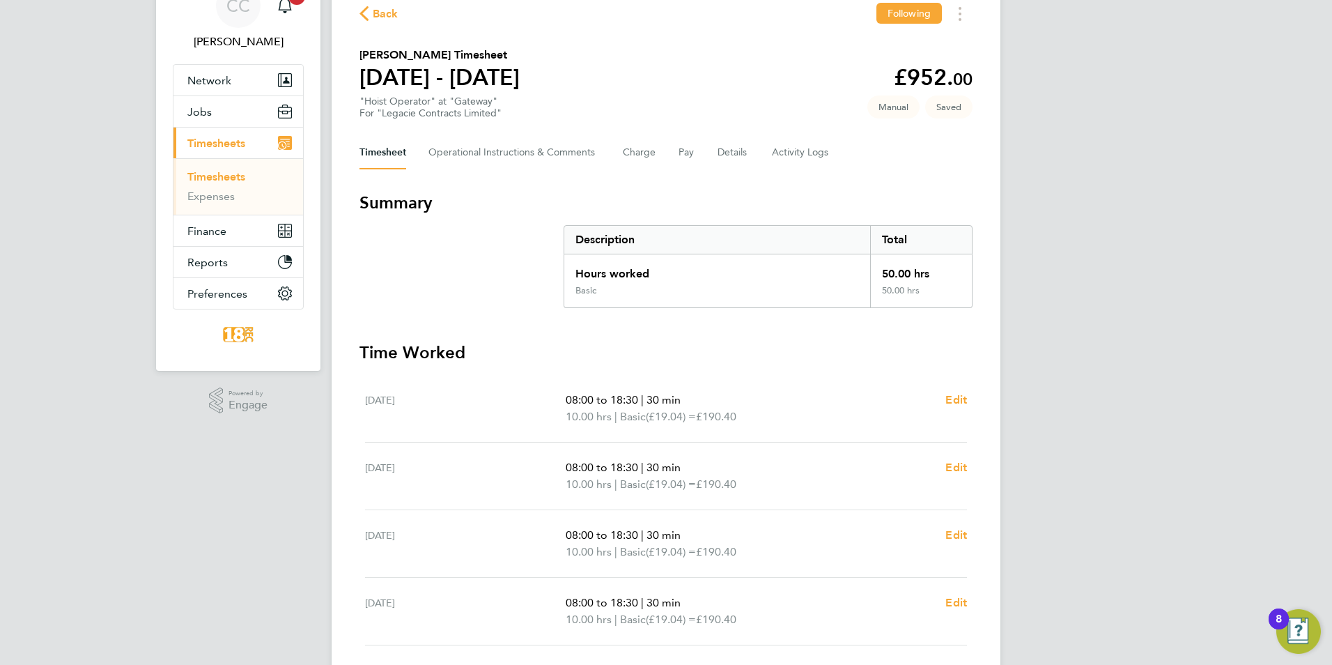
scroll to position [342, 0]
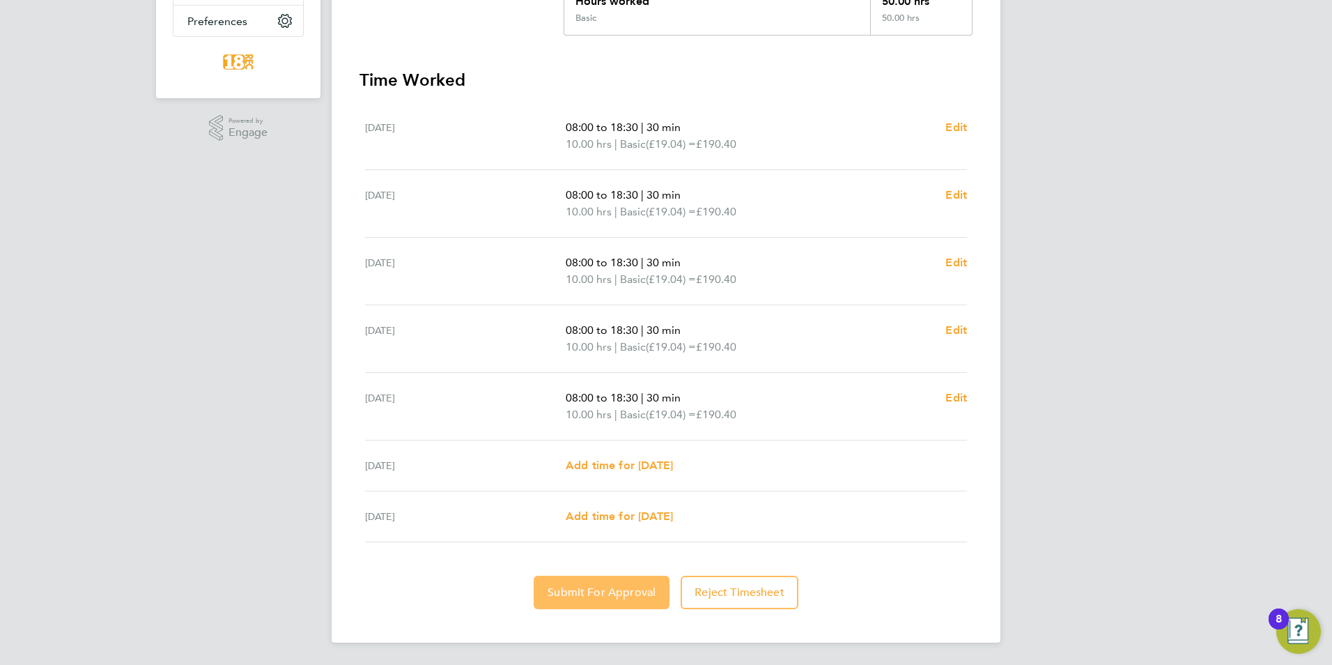
click at [588, 603] on button "Submit For Approval" at bounding box center [602, 591] width 136 height 33
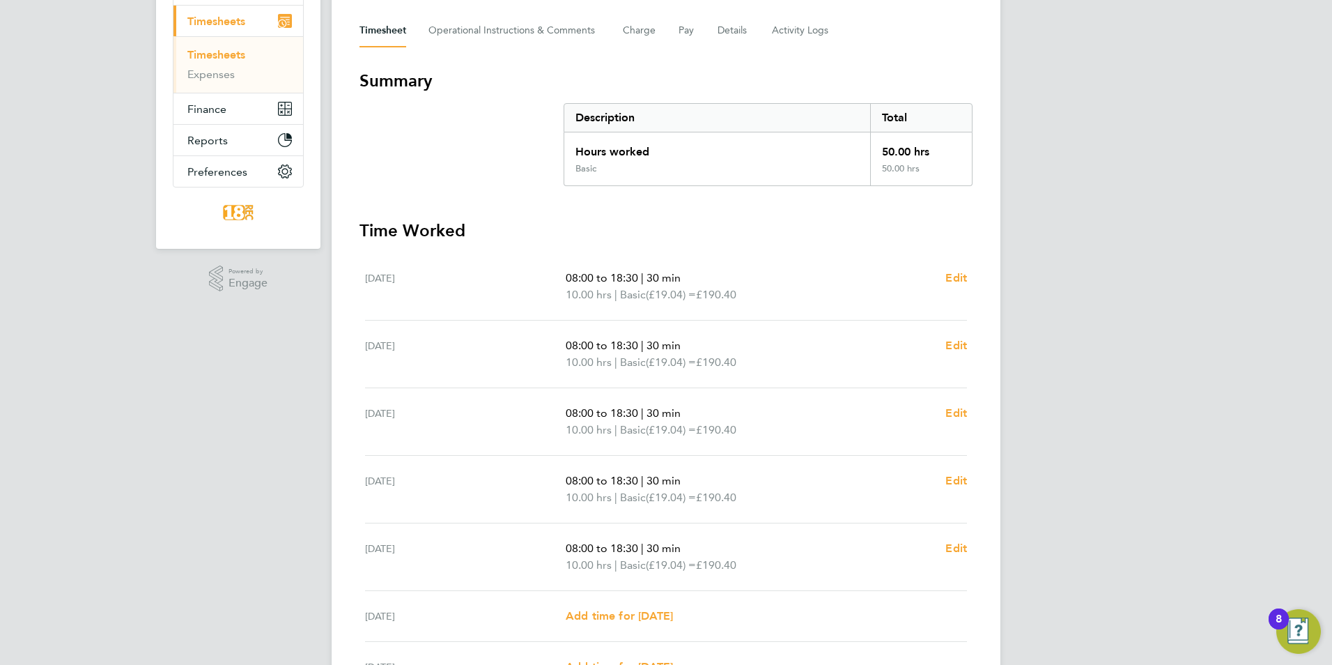
scroll to position [0, 0]
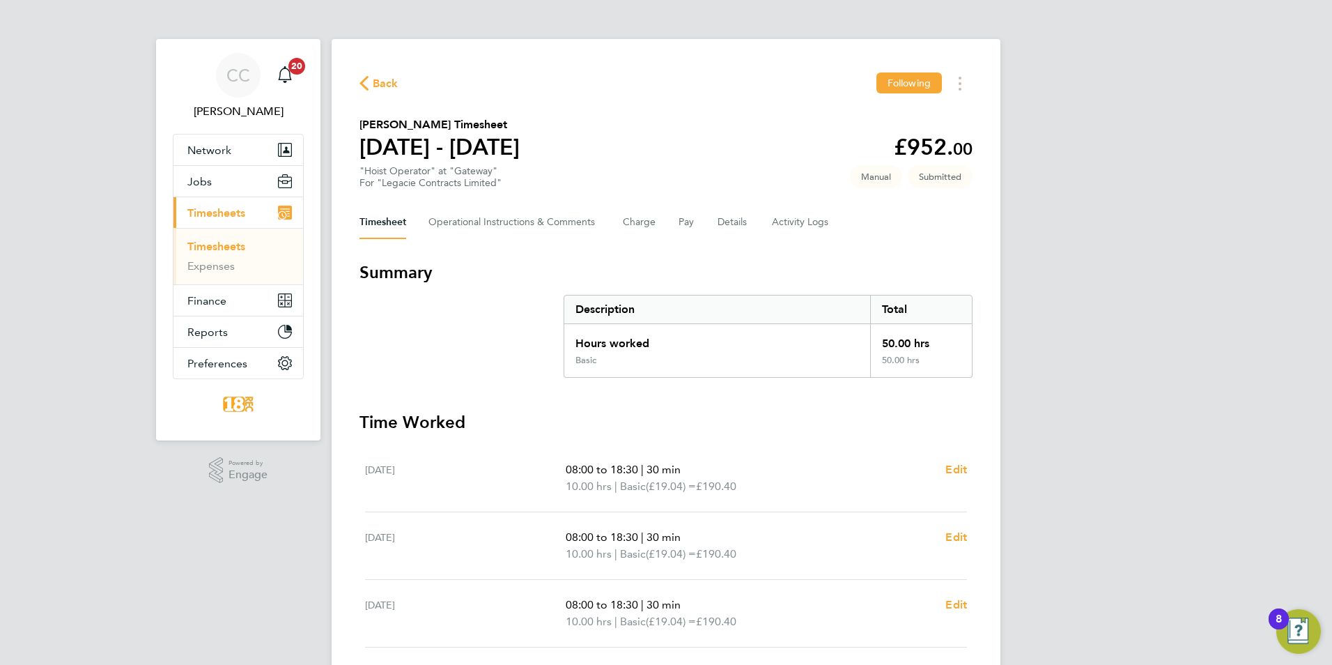
click at [362, 84] on icon "button" at bounding box center [363, 83] width 9 height 15
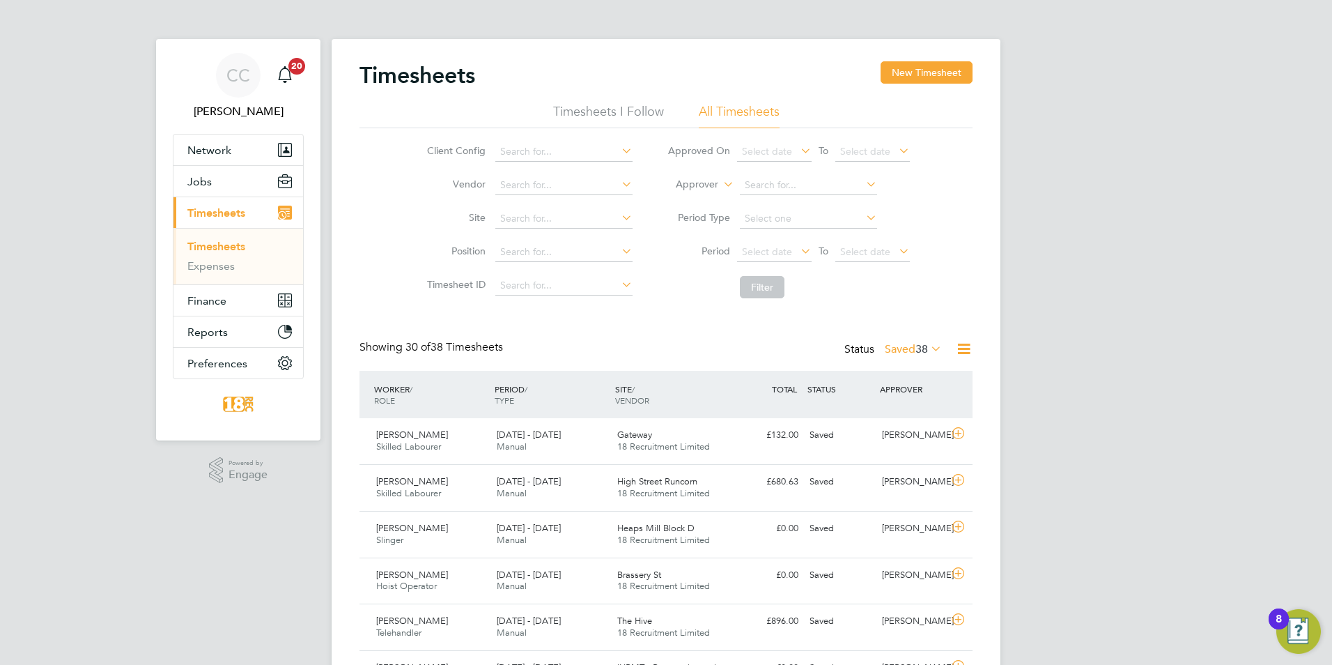
click at [910, 350] on label "Saved 38" at bounding box center [913, 349] width 57 height 14
click at [899, 419] on li "Submitted" at bounding box center [894, 413] width 64 height 20
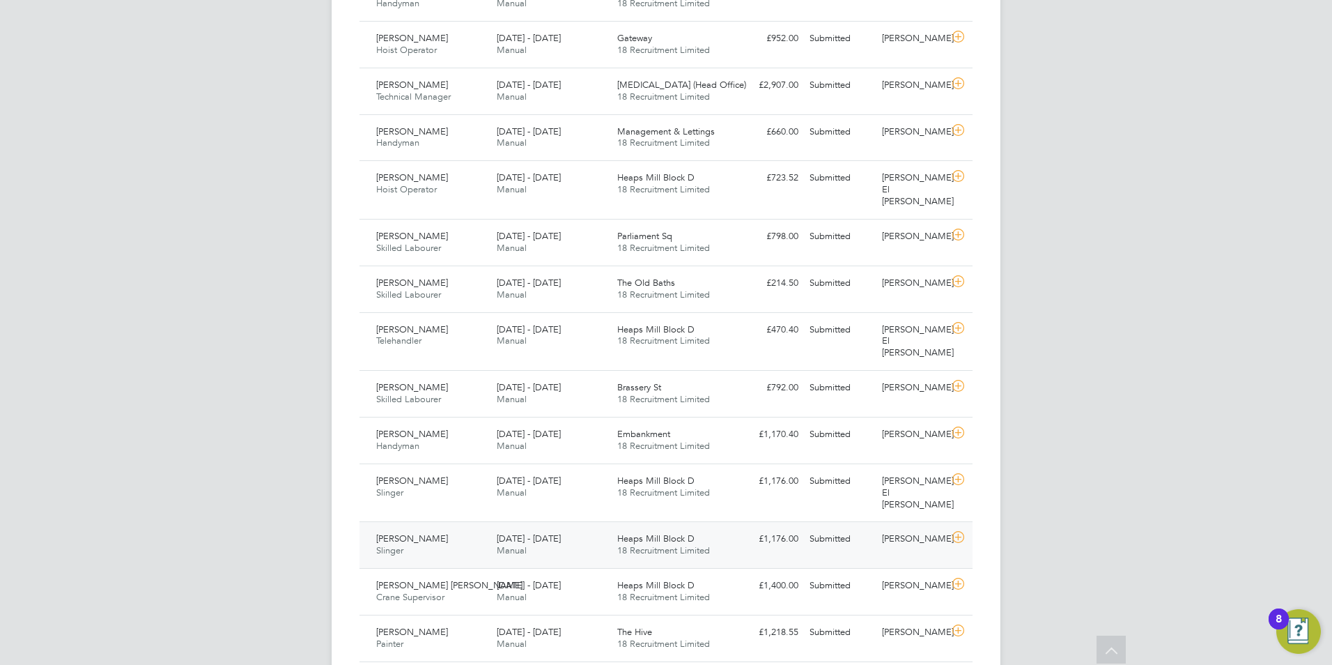
click at [757, 521] on div "Paul Kelly Slinger 18 - 24 Aug 2025 18 - 24 Aug 2025 Manual Heaps Mill Block D …" at bounding box center [665, 544] width 613 height 47
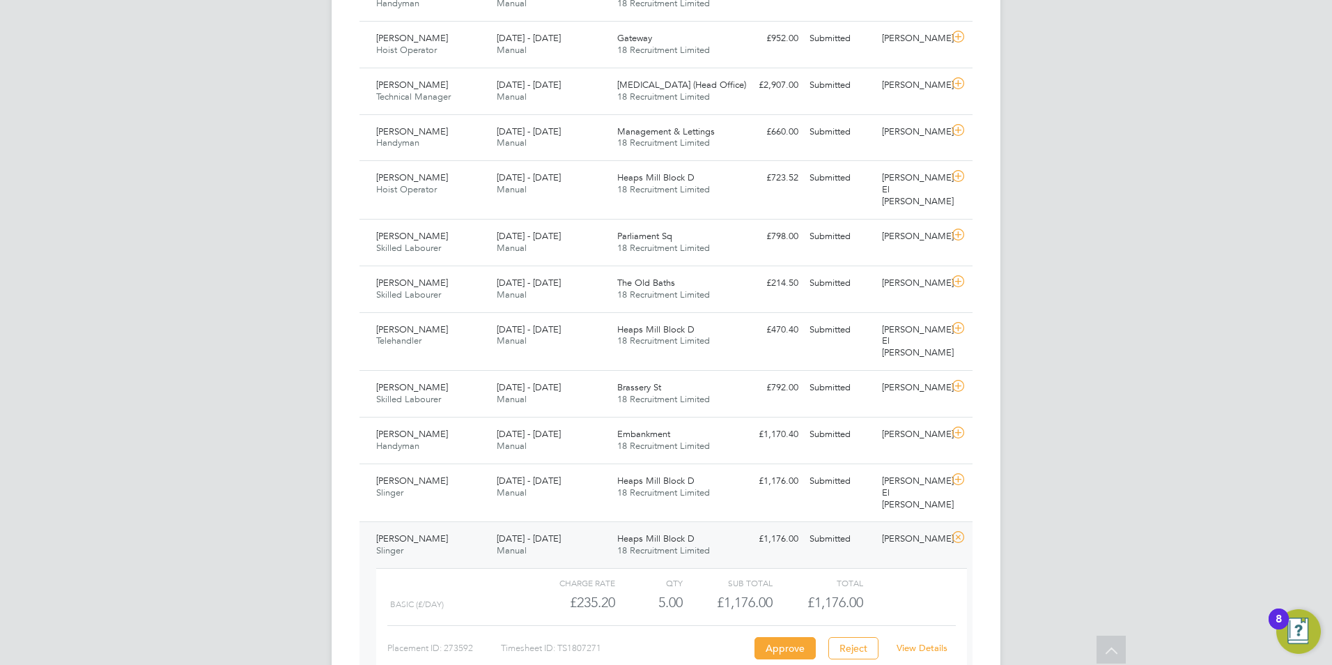
click at [915, 642] on link "View Details" at bounding box center [922, 648] width 51 height 12
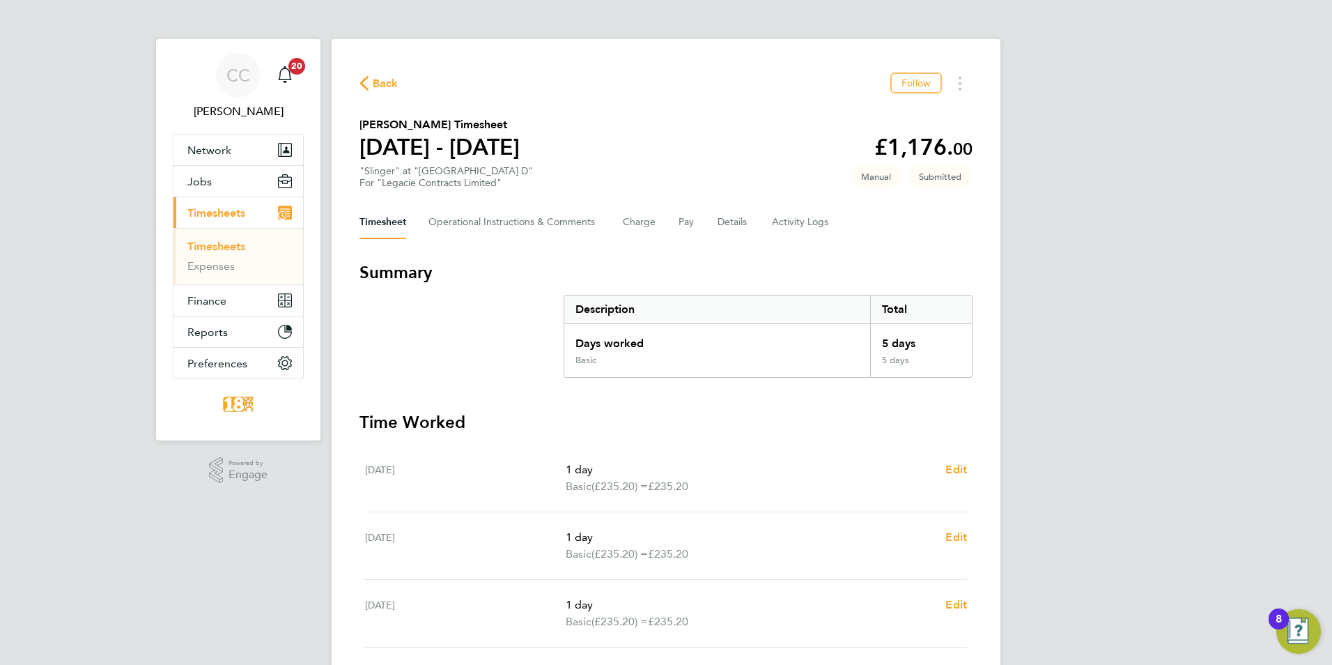
drag, startPoint x: 27, startPoint y: 458, endPoint x: 66, endPoint y: 400, distance: 69.8
click at [27, 458] on div "CC Chloe Crayden Notifications 20 Applications: Network Team Members Businesses…" at bounding box center [666, 503] width 1332 height 1007
drag, startPoint x: 1205, startPoint y: 297, endPoint x: 1166, endPoint y: 283, distance: 41.7
click at [1204, 298] on div "CC Chloe Crayden Notifications 20 Applications: Network Team Members Businesses…" at bounding box center [666, 503] width 1332 height 1007
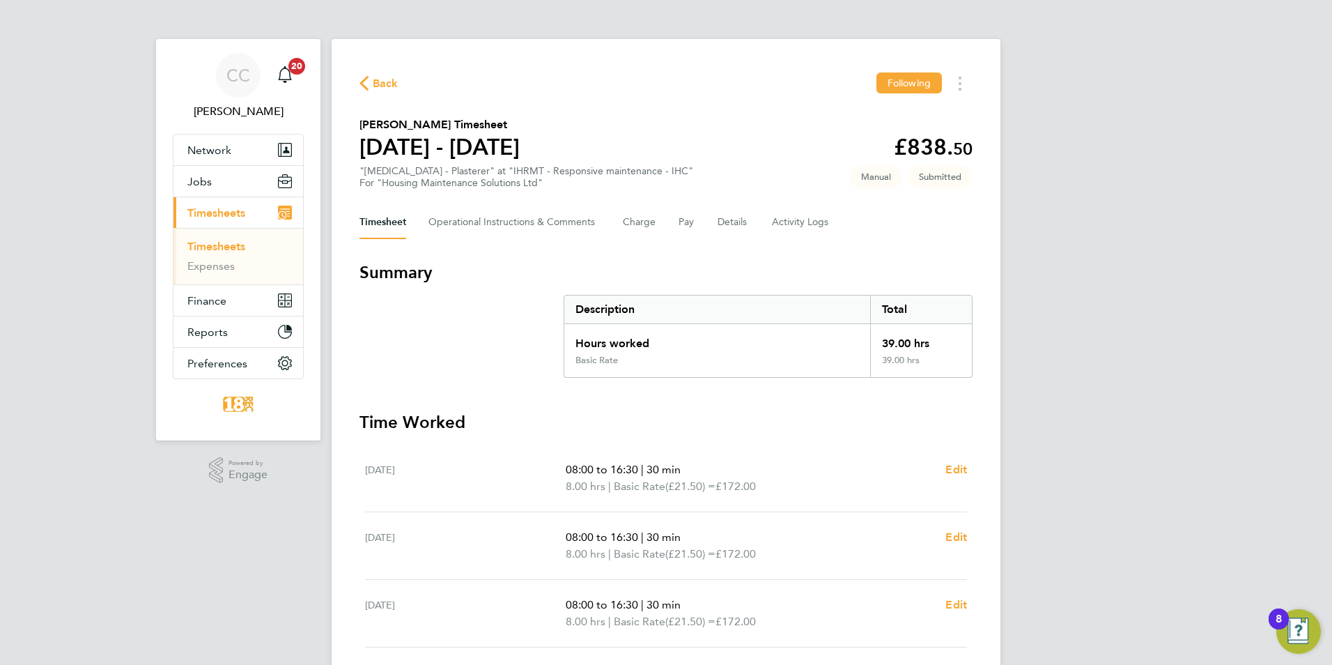
scroll to position [342, 0]
